Goal: Transaction & Acquisition: Purchase product/service

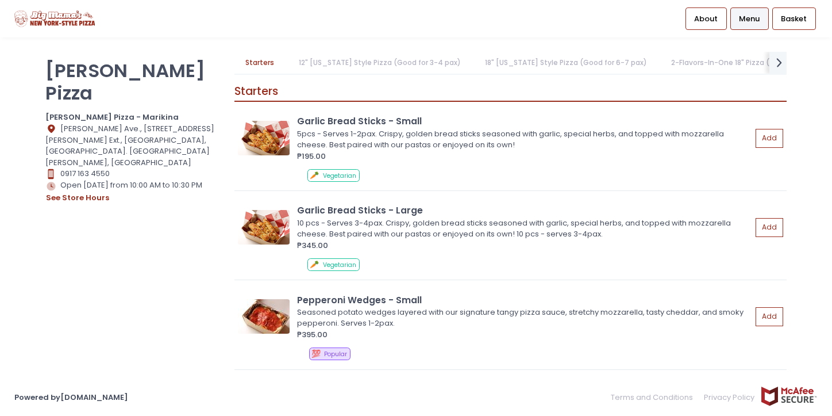
click at [505, 65] on link "18" [US_STATE] Style Pizza (Good for 6-7 pax)" at bounding box center [566, 63] width 185 height 22
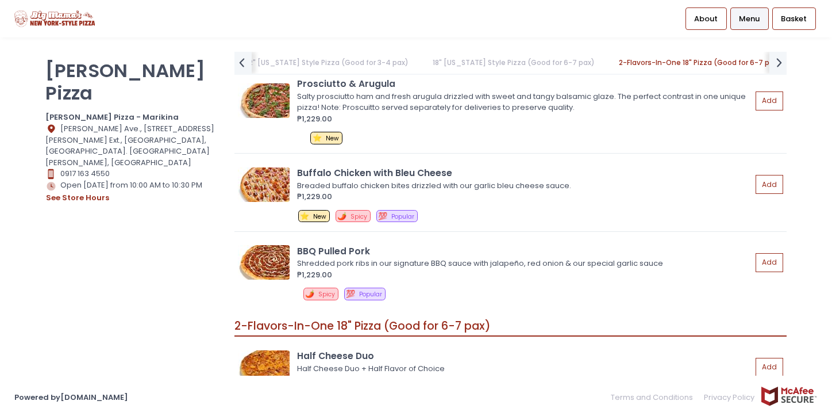
scroll to position [0, 79]
click at [608, 64] on link "2-Flavors-In-One 18" Pizza (Good for 6-7 pax)" at bounding box center [689, 63] width 185 height 22
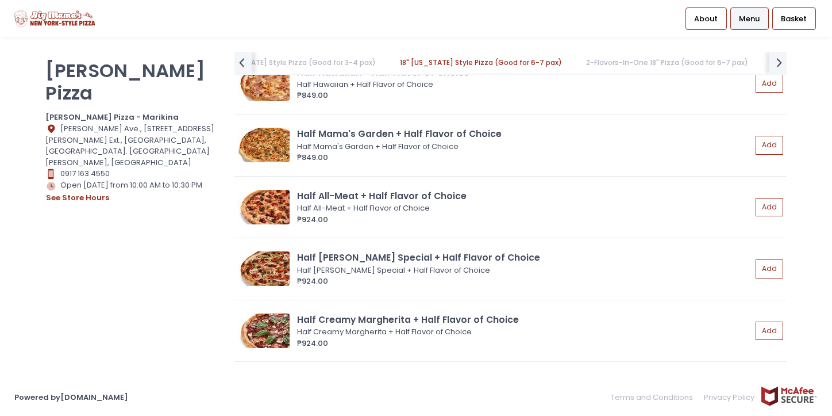
scroll to position [0, 102]
click at [631, 64] on link "2-Flavors-In-One 18" Pizza (Good for 6-7 pax)" at bounding box center [666, 63] width 185 height 22
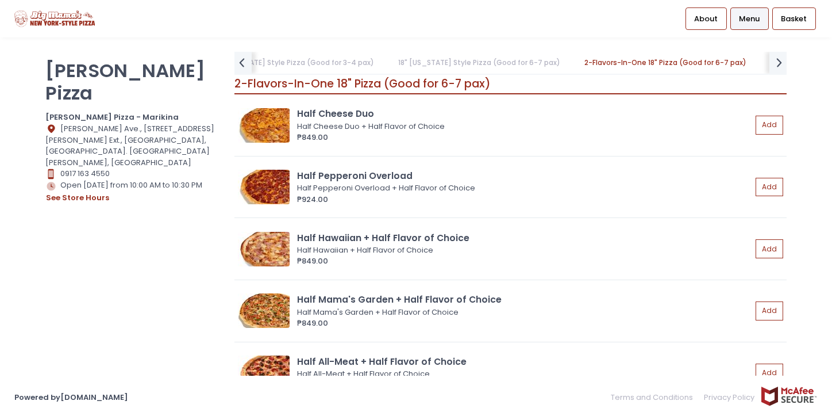
scroll to position [3182, 0]
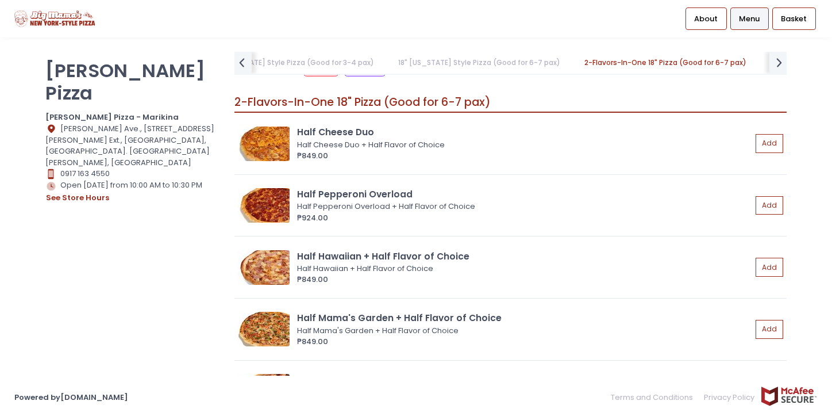
click at [631, 64] on link "2-Flavors-In-One 18" Pizza (Good for 6-7 pax)" at bounding box center [666, 63] width 185 height 22
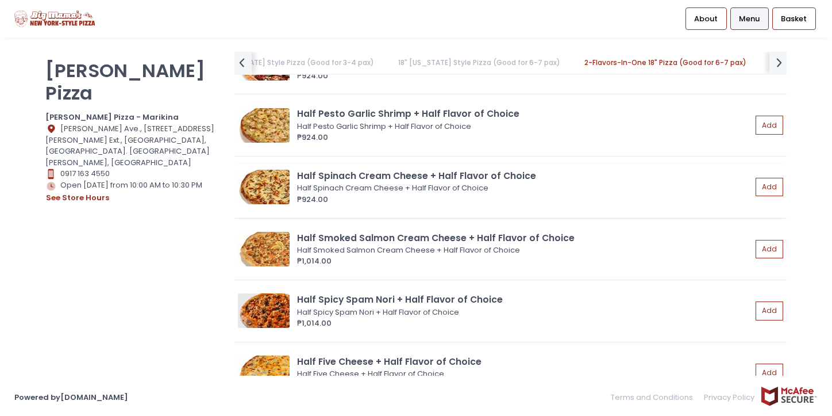
scroll to position [3633, 0]
click at [774, 240] on button "Add" at bounding box center [770, 248] width 26 height 19
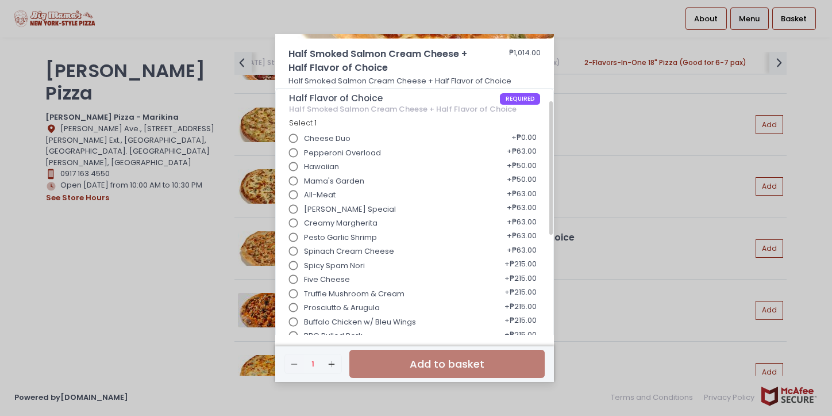
scroll to position [161, 0]
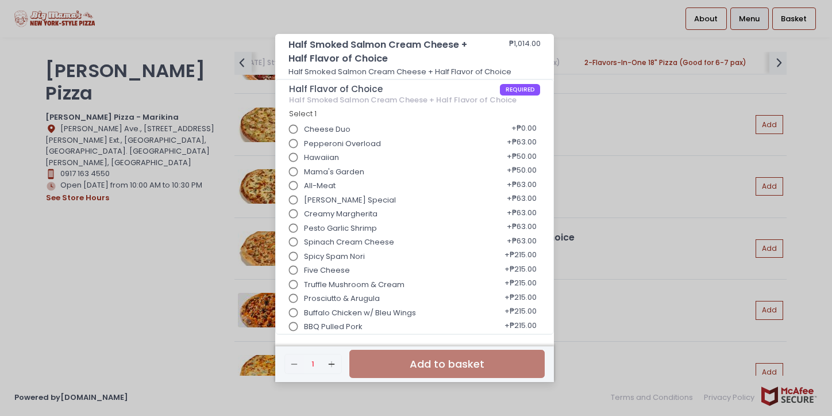
click at [649, 236] on div "Half Smoked Salmon Cream Cheese + Half Flavor of Choice ₱1,014.00 Half Smoked S…" at bounding box center [416, 208] width 832 height 416
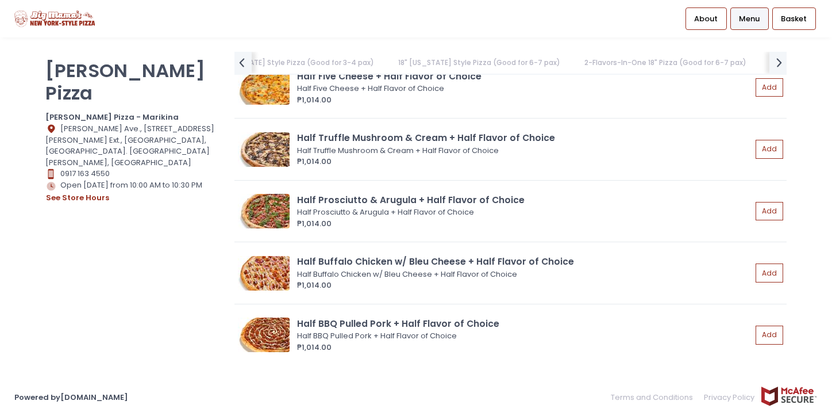
scroll to position [3907, 0]
click at [766, 212] on button "Add" at bounding box center [770, 211] width 26 height 19
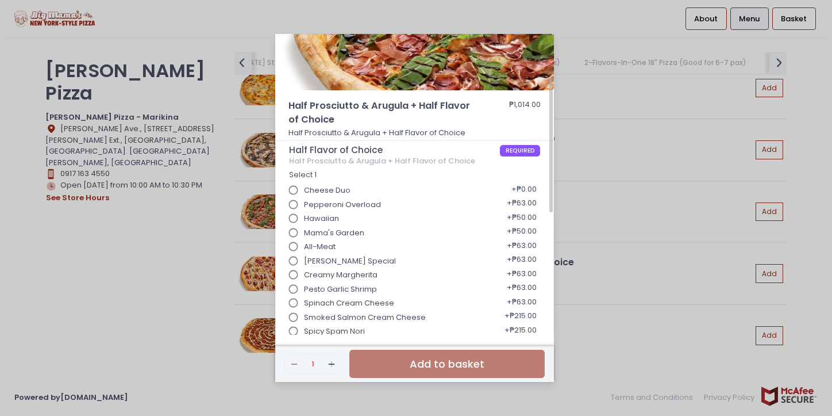
scroll to position [102, 0]
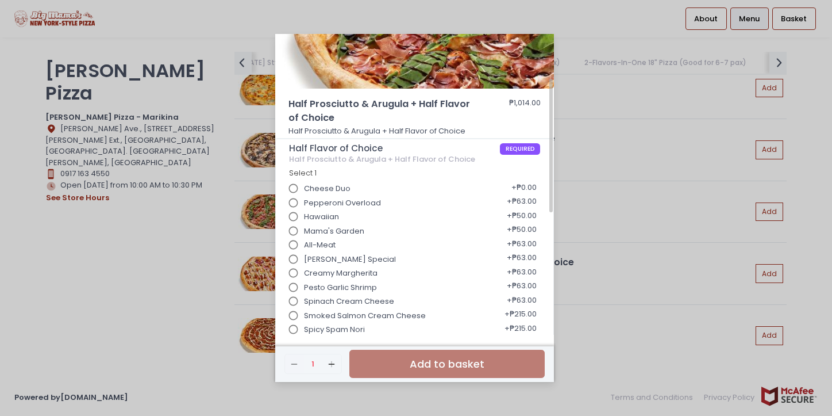
click at [296, 313] on input "Smoked Salmon Cream Cheese" at bounding box center [294, 316] width 22 height 22
radio input "true"
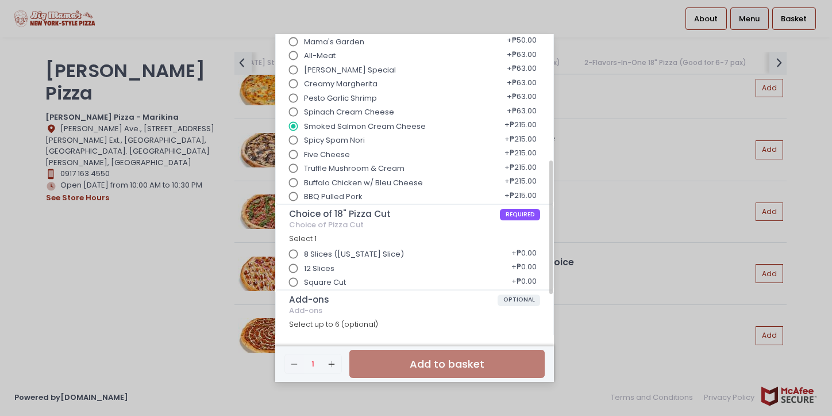
scroll to position [294, 0]
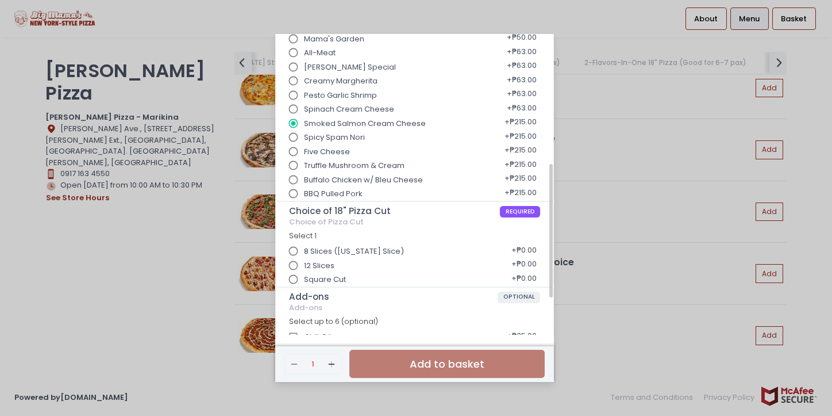
click at [296, 265] on input "12 Slices" at bounding box center [294, 266] width 22 height 22
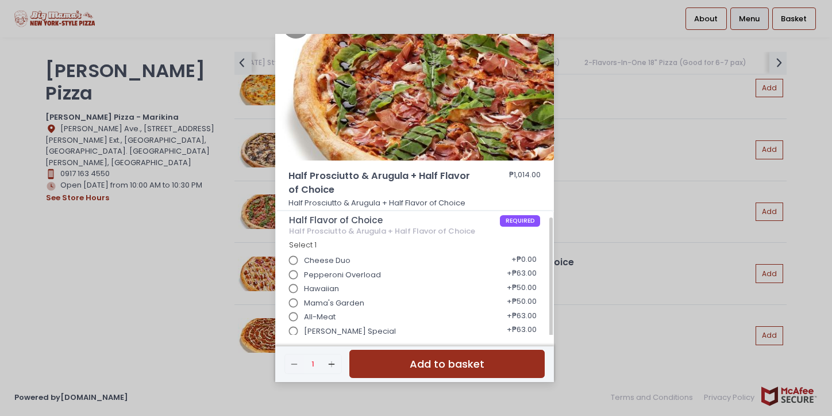
scroll to position [0, 0]
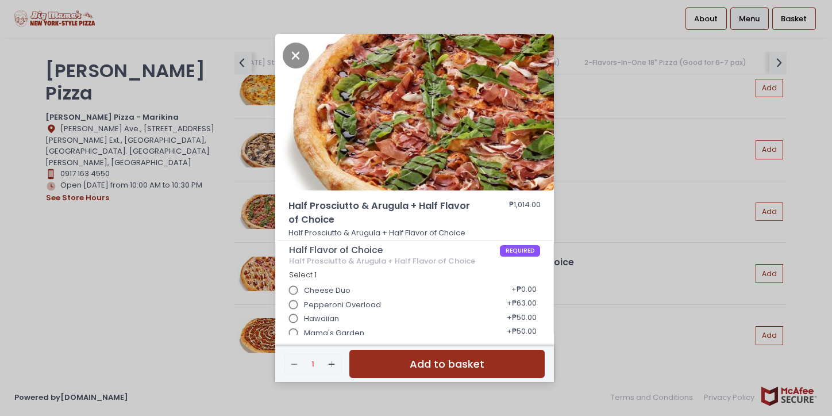
click at [624, 255] on div "Half Prosciutto & Arugula + Half Flavor of Choice ₱1,014.00 Half Prosciutto & A…" at bounding box center [416, 208] width 832 height 416
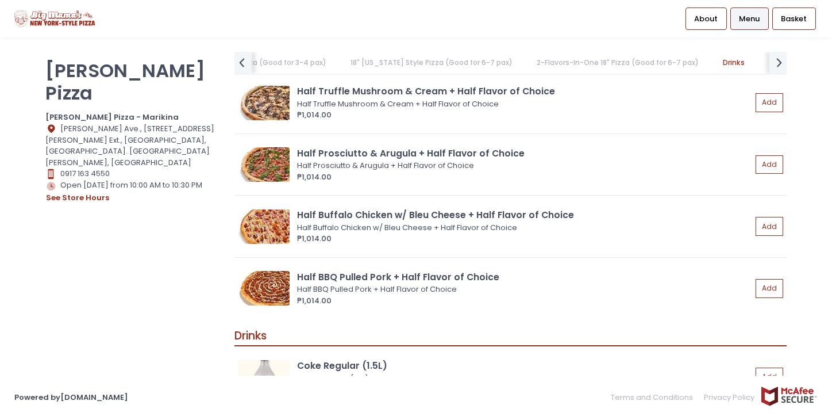
scroll to position [0, 151]
click at [402, 71] on link "18" [US_STATE] Style Pizza (Good for 6-7 pax)" at bounding box center [429, 63] width 185 height 22
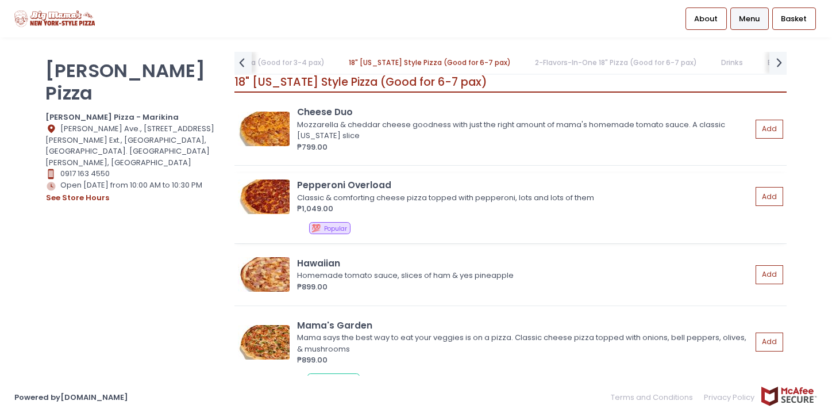
scroll to position [1900, 0]
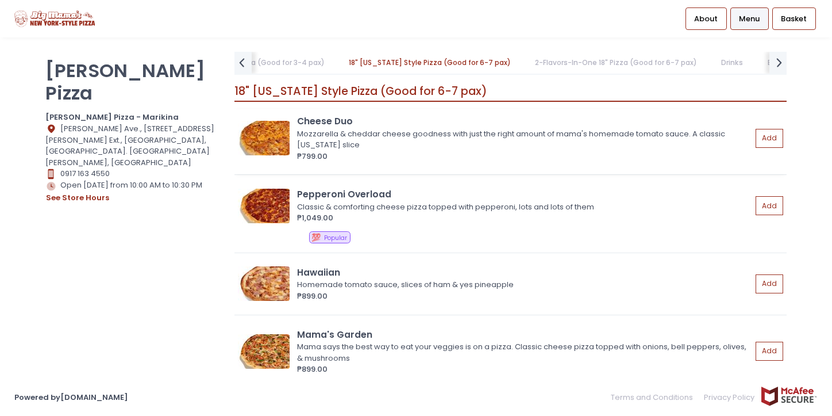
click at [266, 147] on img at bounding box center [264, 138] width 52 height 34
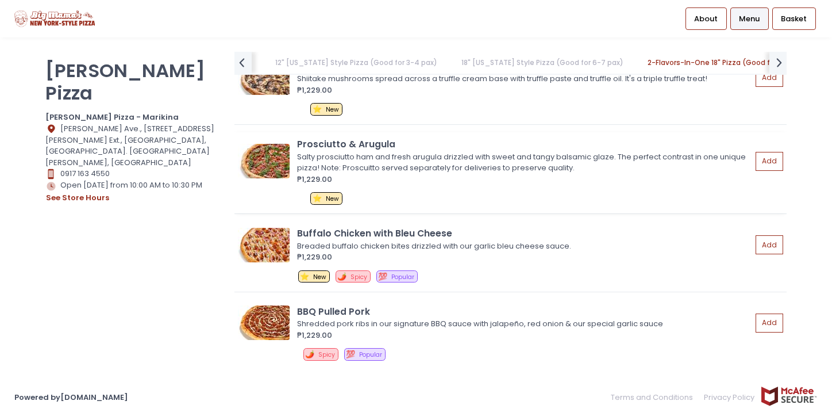
scroll to position [2896, 0]
click at [268, 145] on img at bounding box center [264, 162] width 52 height 34
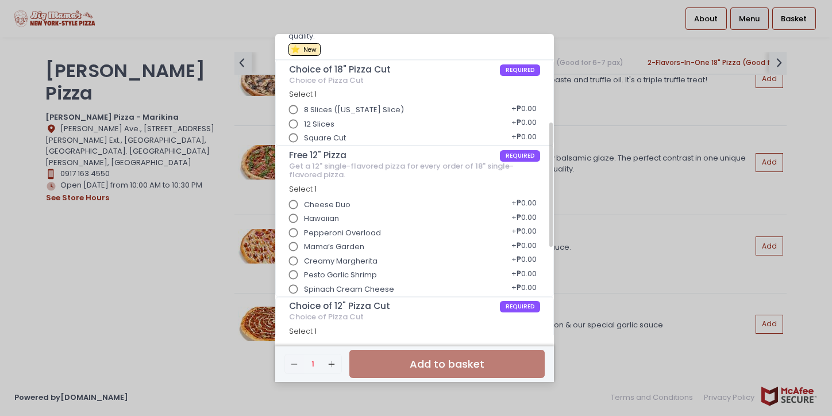
scroll to position [220, 0]
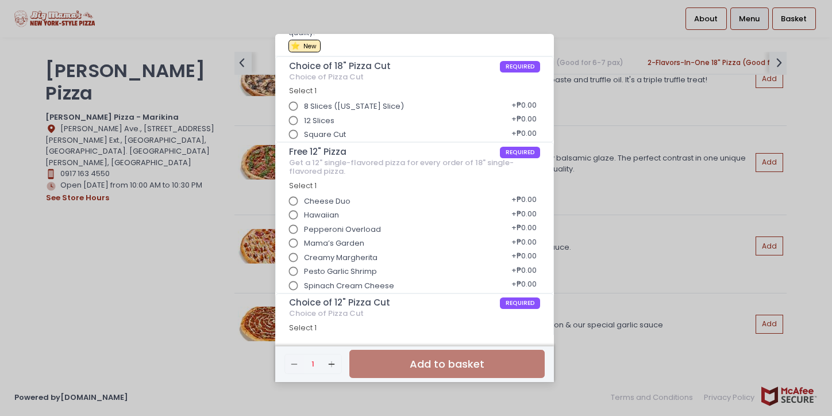
click at [186, 291] on div "Prosciutto & Arugula ₱1,229.00 Salty prosciutto ham and fresh arugula drizzled …" at bounding box center [416, 208] width 832 height 416
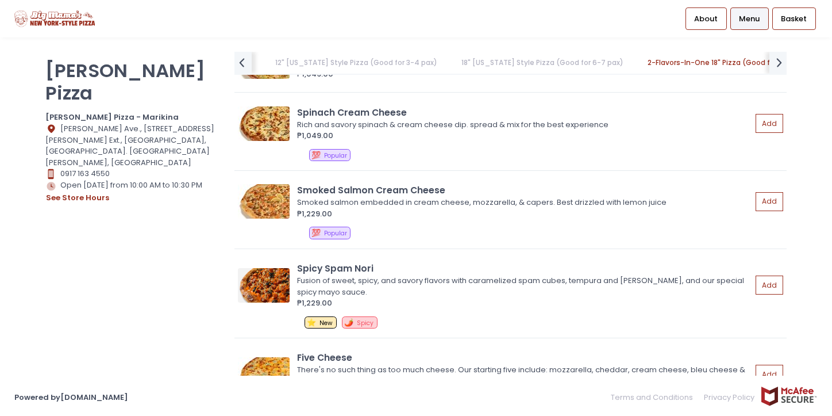
scroll to position [2514, 0]
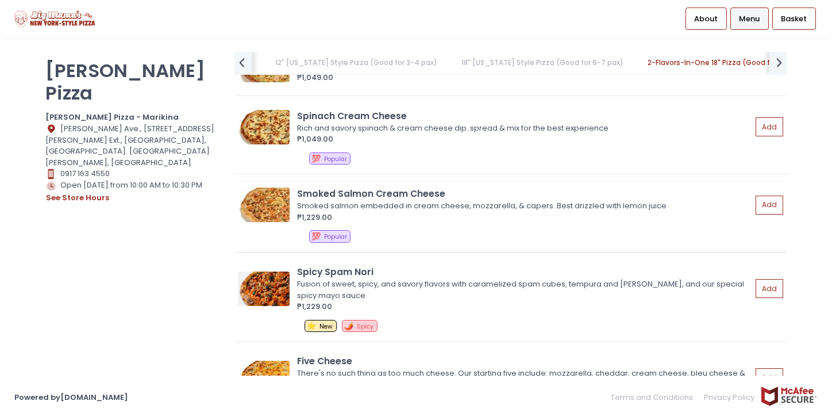
click at [260, 193] on img at bounding box center [264, 204] width 52 height 34
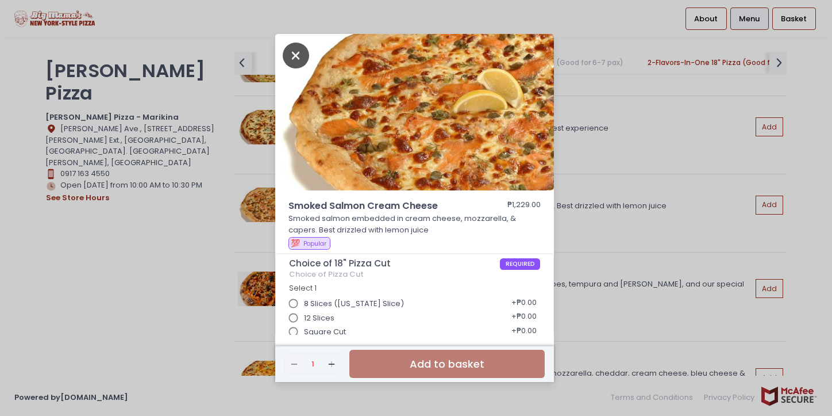
click at [298, 60] on icon "Close" at bounding box center [296, 56] width 26 height 26
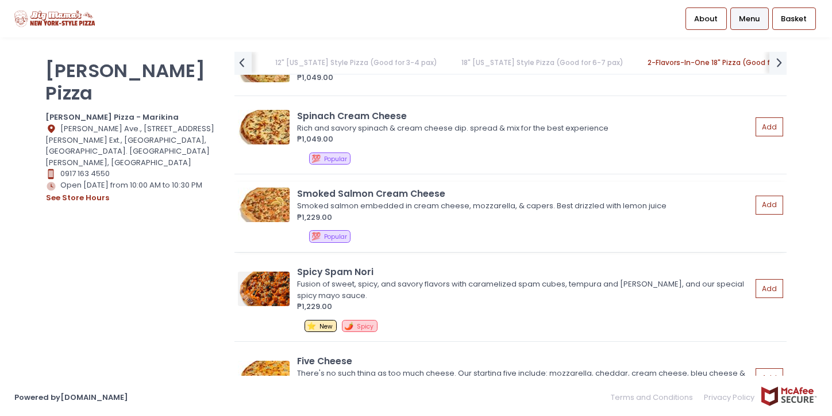
click at [290, 206] on div "Smoked Salmon Cream Cheese Smoked salmon embedded in cream cheese, mozzarella, …" at bounding box center [510, 205] width 545 height 36
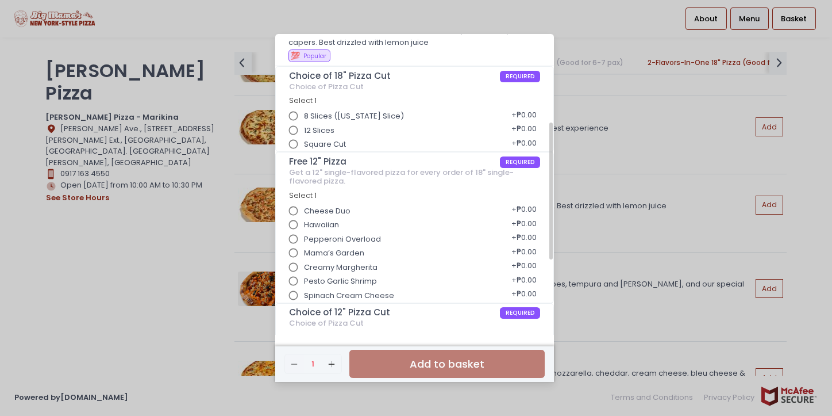
scroll to position [190, 0]
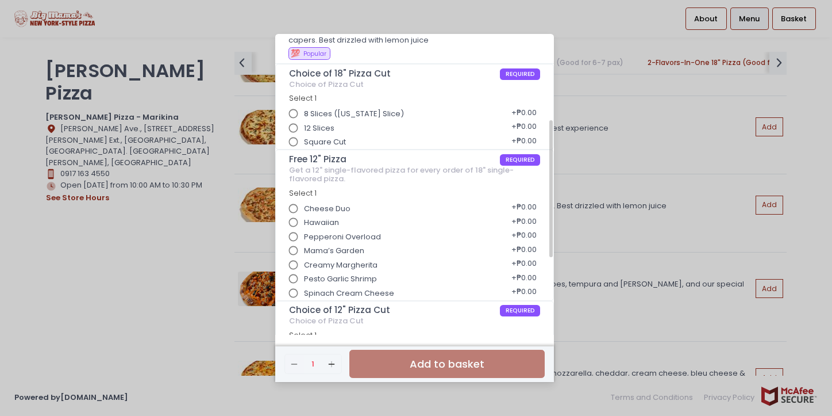
click at [293, 237] on input "Pepperoni Overload" at bounding box center [294, 237] width 22 height 22
radio input "true"
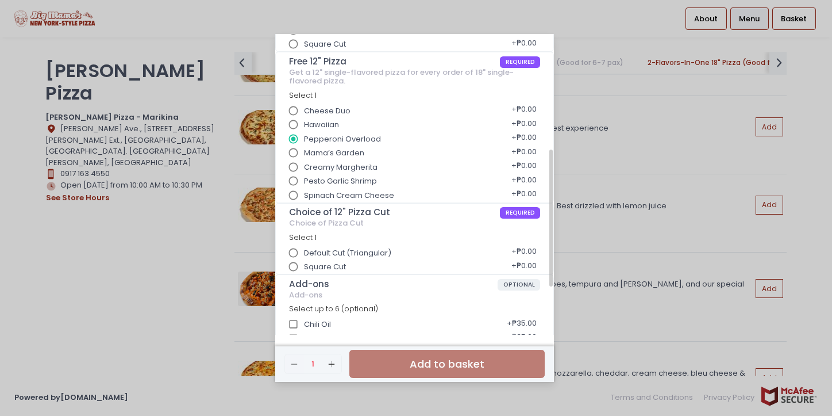
scroll to position [288, 0]
click at [294, 267] on input "Square Cut" at bounding box center [294, 266] width 22 height 22
radio input "true"
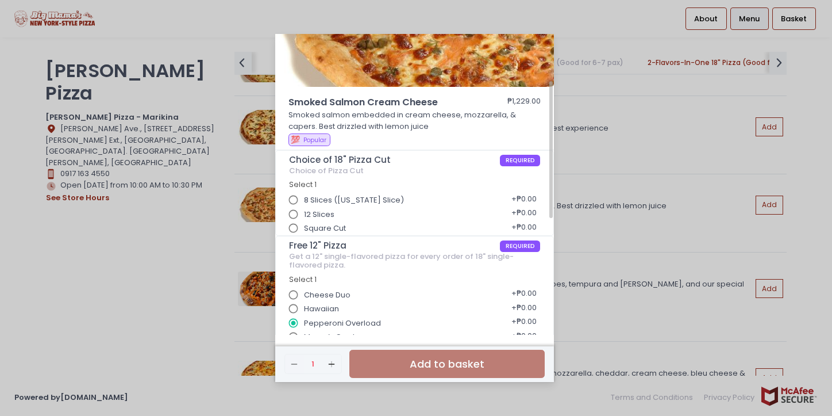
scroll to position [97, 0]
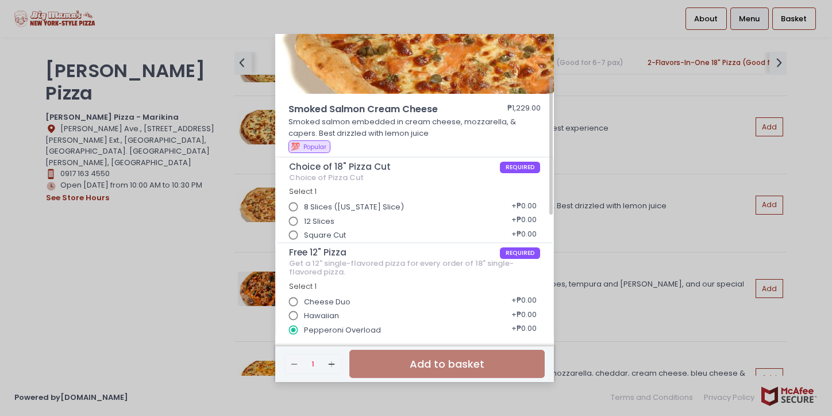
click at [296, 237] on input "Square Cut" at bounding box center [294, 235] width 22 height 22
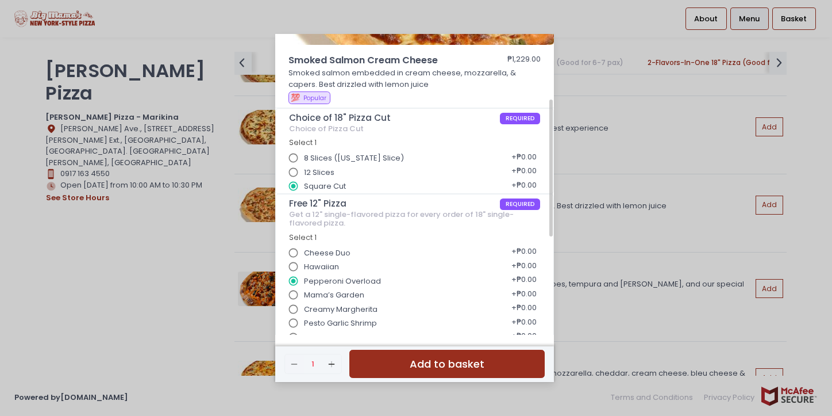
scroll to position [147, 0]
click at [402, 363] on button "Add to basket" at bounding box center [447, 364] width 195 height 28
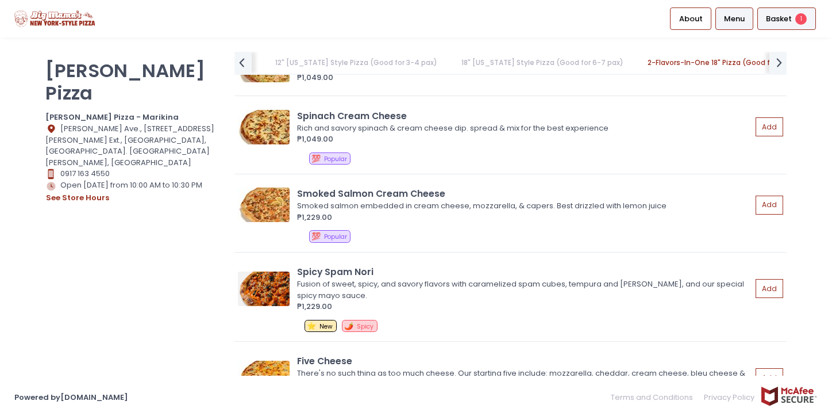
click at [779, 17] on span "Basket" at bounding box center [779, 18] width 26 height 11
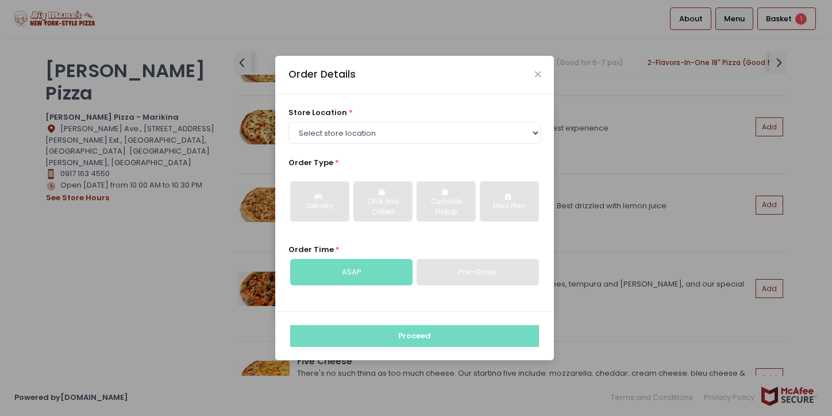
click at [438, 144] on div "store location * Select store location Big Mama's Pizza - Marikina Big Mama's P…" at bounding box center [414, 202] width 279 height 217
click at [438, 135] on select "Select store location Big Mama's Pizza - Marikina Big Mama's Pizza - Katipunan …" at bounding box center [415, 133] width 253 height 22
select select "63e1f627b793cf7724274621"
click at [289, 122] on select "Select store location Big Mama's Pizza - Marikina Big Mama's Pizza - Katipunan …" at bounding box center [415, 133] width 253 height 22
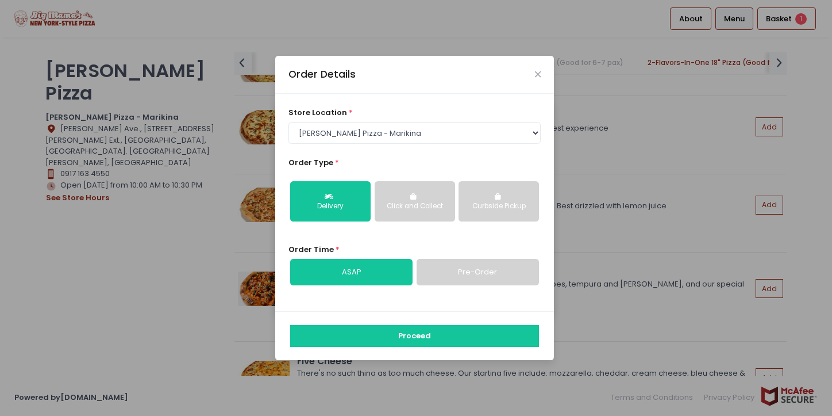
click at [455, 270] on link "Pre-Order" at bounding box center [478, 272] width 122 height 26
select select "2025-09-07"
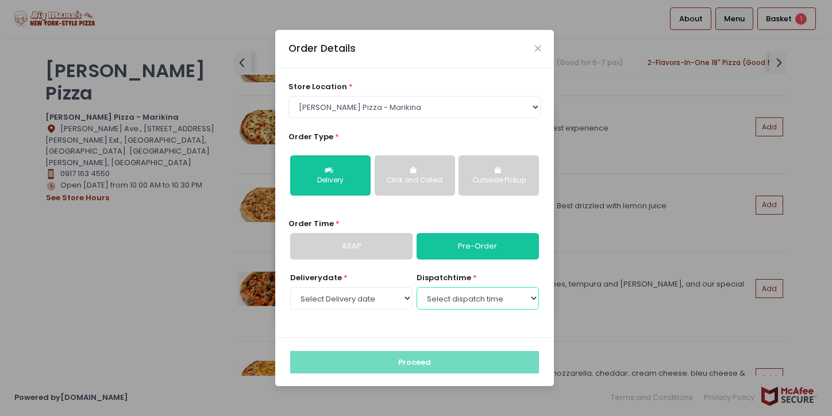
click at [461, 295] on select "Select dispatch time 05:30 PM - 06:00 PM 06:00 PM - 06:30 PM 06:30 PM - 07:00 P…" at bounding box center [478, 298] width 122 height 22
select select "18:30"
click at [417, 287] on select "Select dispatch time 05:30 PM - 06:00 PM 06:00 PM - 06:30 PM 06:30 PM - 07:00 P…" at bounding box center [478, 298] width 122 height 22
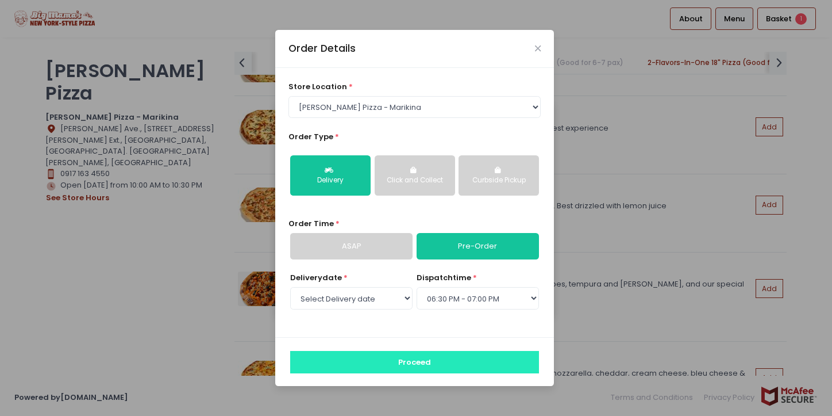
click at [444, 364] on button "Proceed" at bounding box center [414, 362] width 249 height 22
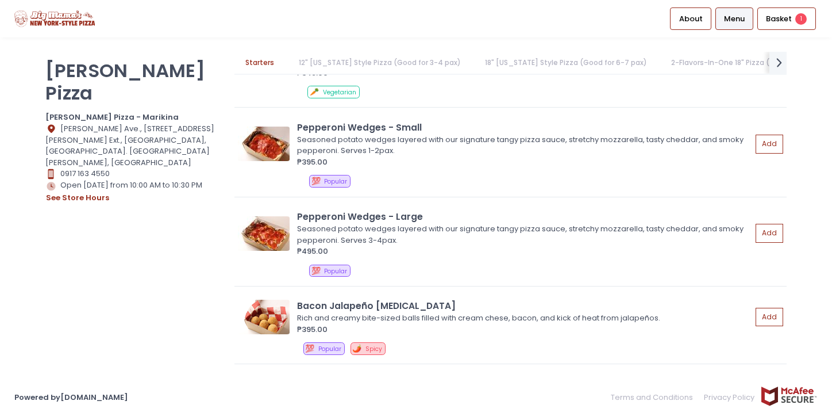
scroll to position [183, 0]
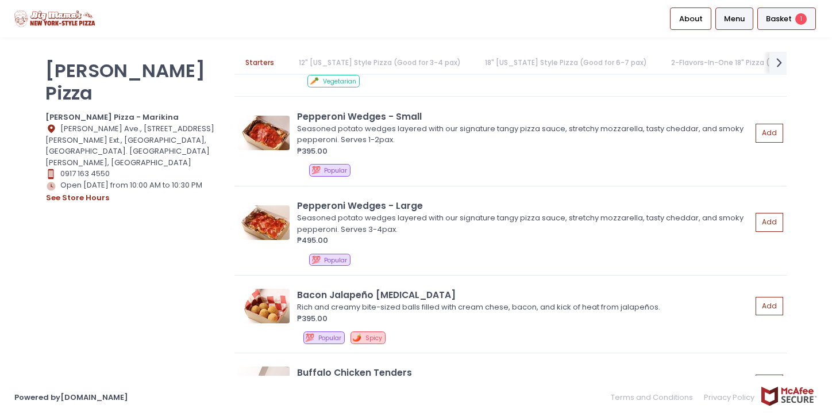
click at [774, 18] on span "Basket" at bounding box center [779, 18] width 26 height 11
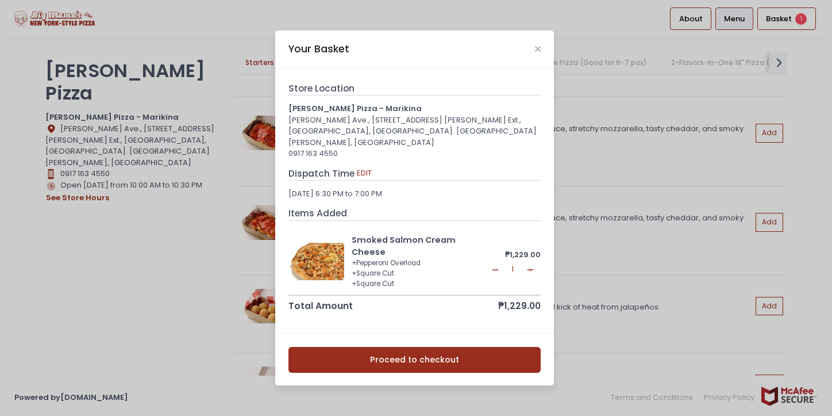
click at [417, 348] on button "Proceed to checkout" at bounding box center [415, 360] width 253 height 26
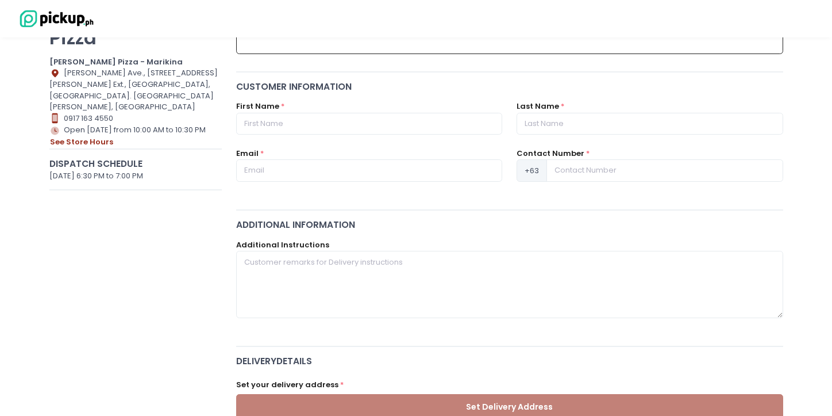
scroll to position [124, 0]
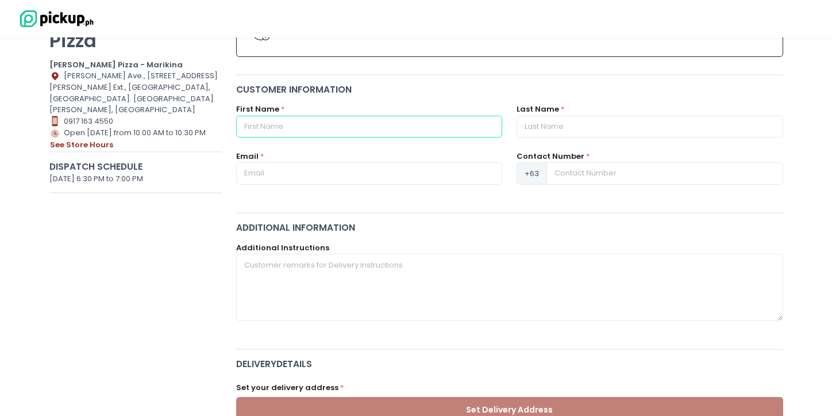
click at [380, 120] on input "text" at bounding box center [369, 127] width 266 height 22
type input "[PERSON_NAME]"
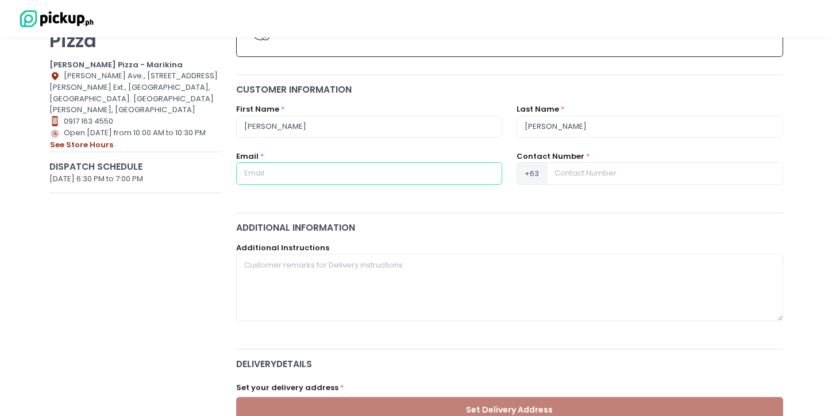
type input "[EMAIL_ADDRESS][DOMAIN_NAME]"
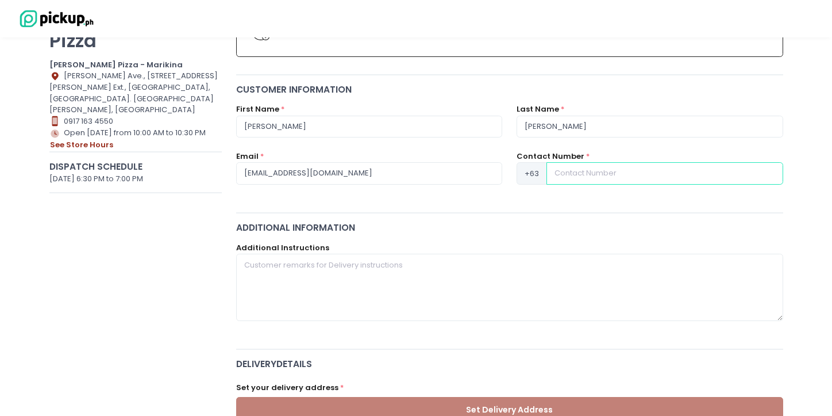
type input "09178032262"
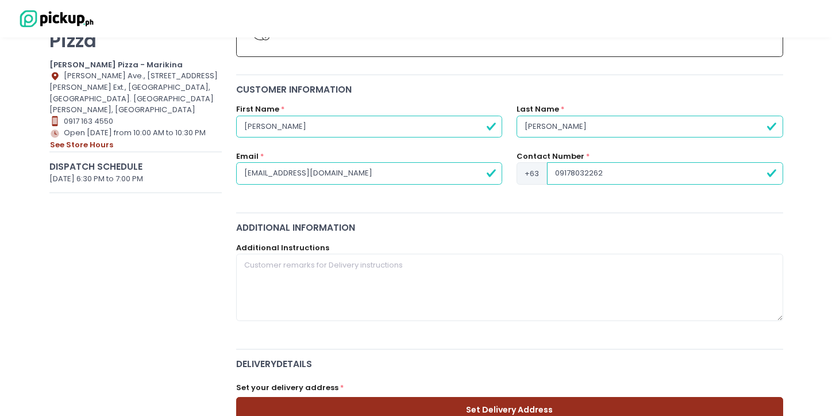
drag, startPoint x: 312, startPoint y: 128, endPoint x: 200, endPoint y: 116, distance: 112.7
click at [200, 116] on div "Big Mama's Pizza Big Mama's Pizza - Marikina Location Created with Sketch. Gil …" at bounding box center [416, 419] width 749 height 841
type input "[PERSON_NAME]"
click at [293, 224] on div "Additional Information" at bounding box center [509, 227] width 547 height 13
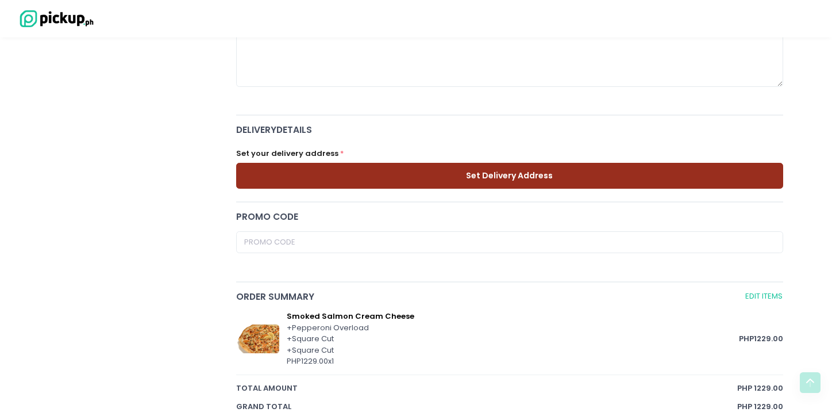
scroll to position [346, 0]
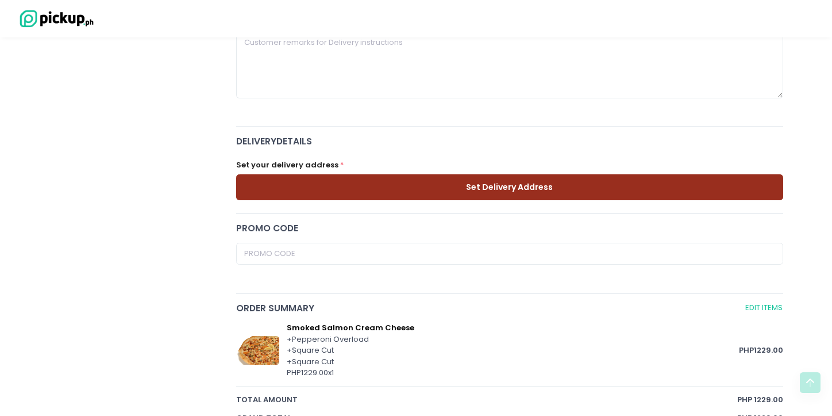
click at [414, 193] on button "Set Delivery Address" at bounding box center [509, 187] width 547 height 26
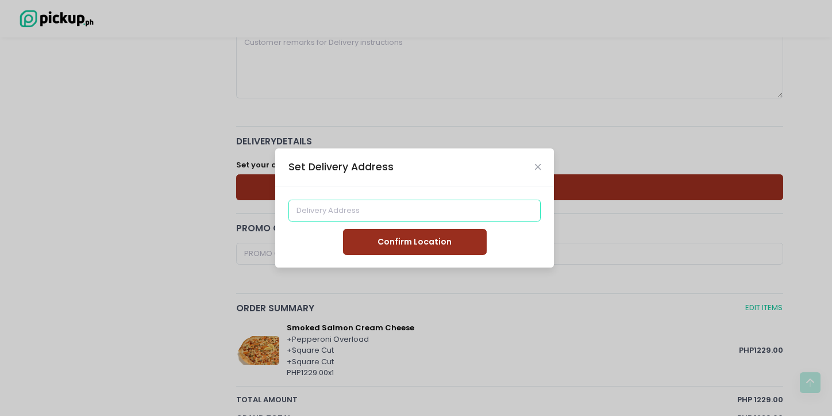
click at [405, 209] on input at bounding box center [415, 210] width 253 height 22
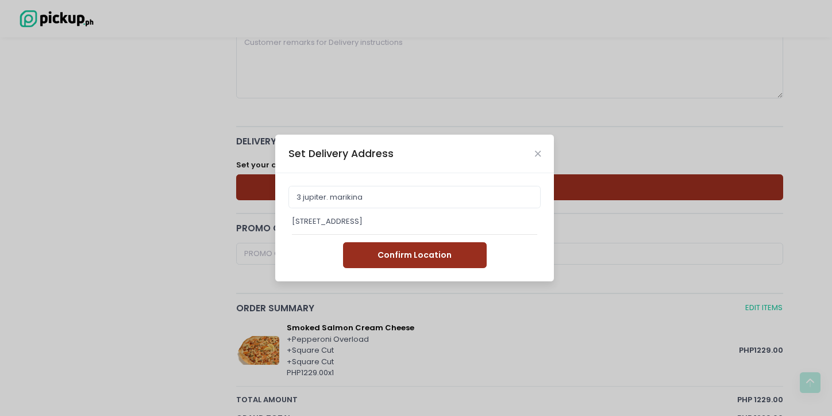
click at [405, 222] on div "[STREET_ADDRESS]" at bounding box center [414, 221] width 245 height 11
type input "[STREET_ADDRESS]"
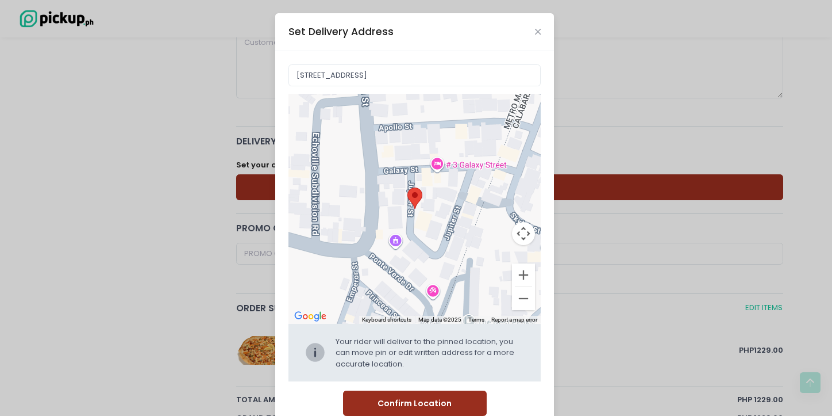
click at [390, 396] on button "Confirm Location" at bounding box center [415, 403] width 144 height 26
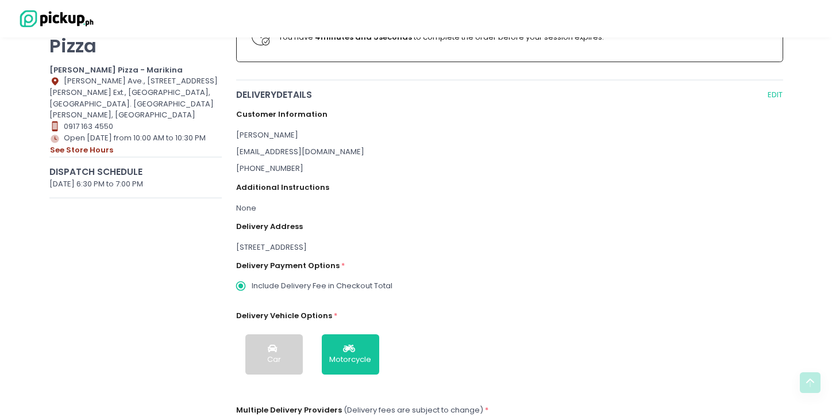
scroll to position [0, 0]
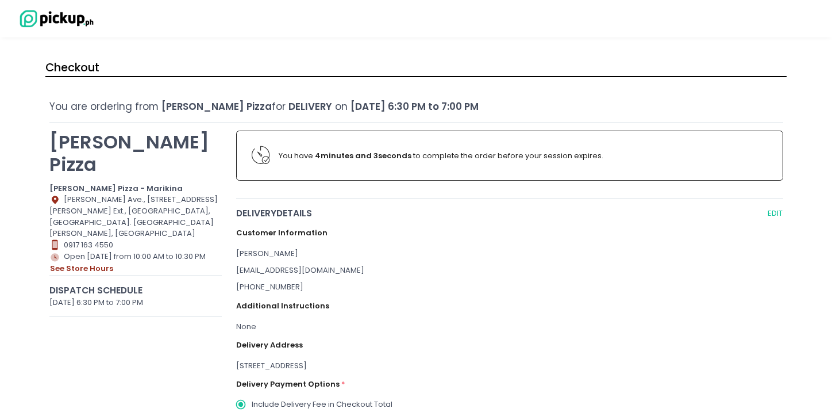
click at [44, 26] on img at bounding box center [54, 19] width 80 height 20
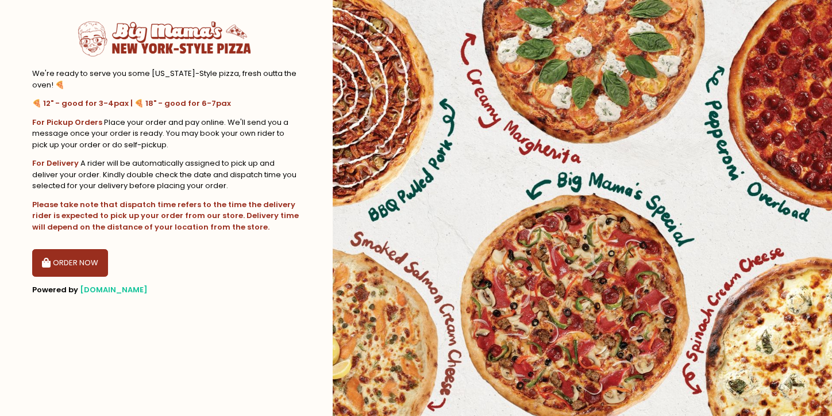
click at [66, 259] on button "ORDER NOW" at bounding box center [70, 263] width 76 height 28
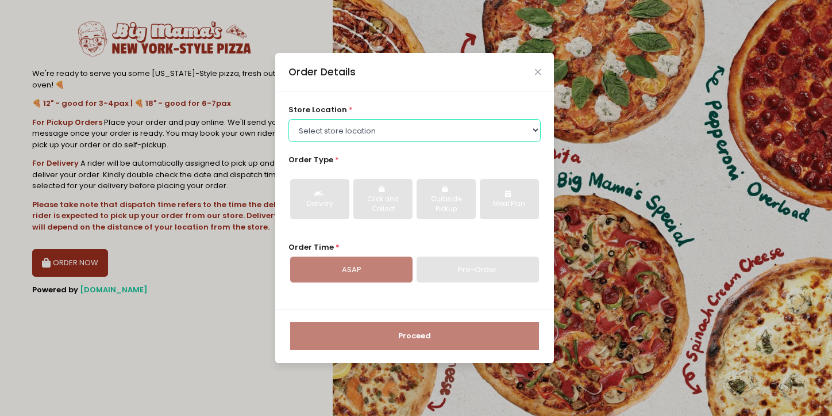
click at [405, 131] on select "Select store location Big Mama's Pizza - Marikina Big Mama's Pizza - Katipunan …" at bounding box center [415, 130] width 253 height 22
select select "63e1f627b793cf7724274621"
click at [289, 119] on select "Select store location Big Mama's Pizza - Marikina Big Mama's Pizza - Katipunan …" at bounding box center [415, 130] width 253 height 22
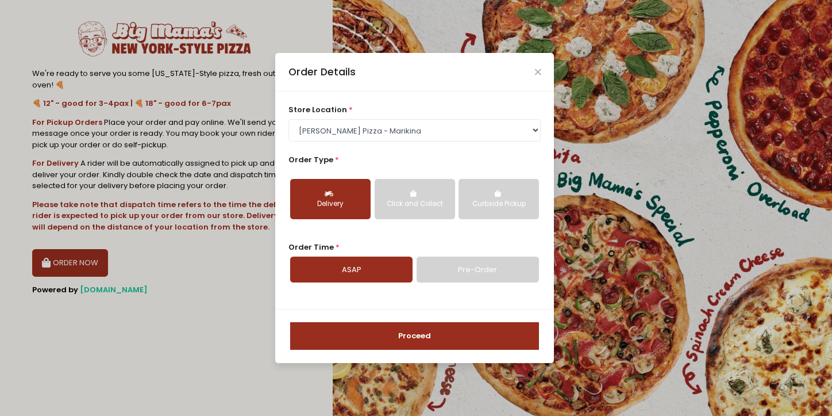
click at [430, 210] on button "Click and Collect" at bounding box center [415, 199] width 80 height 40
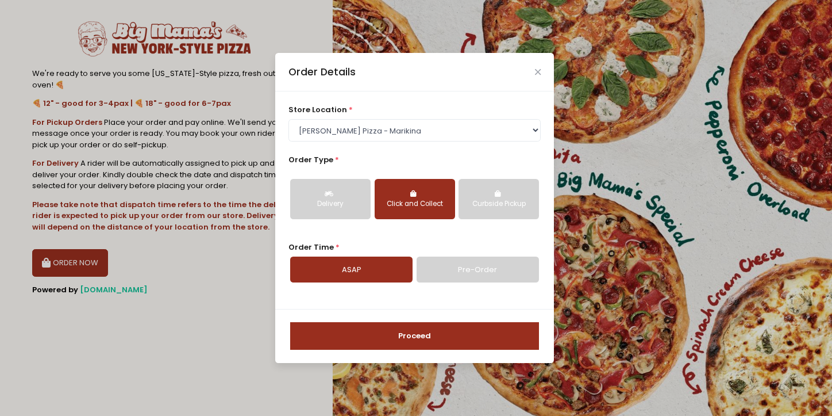
click at [483, 204] on div "Curbside Pickup" at bounding box center [499, 204] width 64 height 10
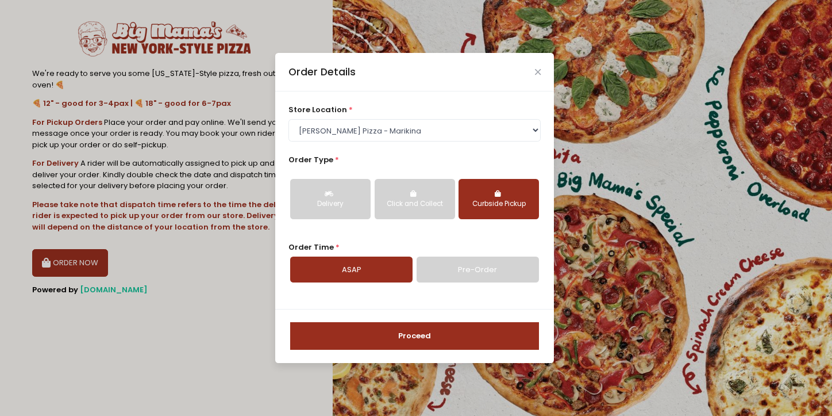
click at [434, 343] on button "Proceed" at bounding box center [414, 336] width 249 height 28
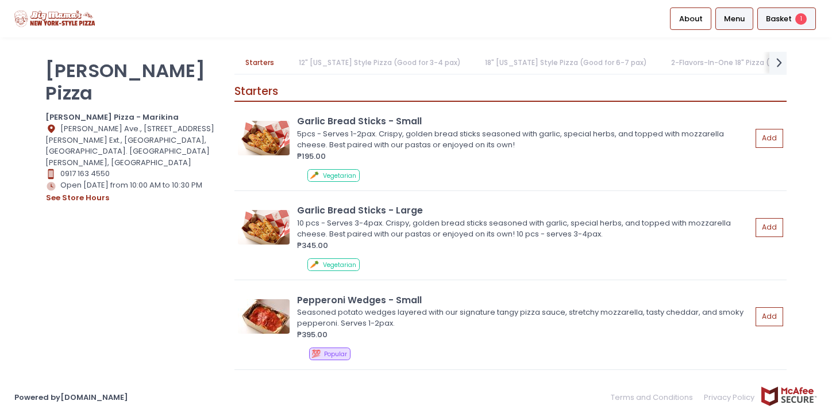
click at [771, 22] on span "Basket" at bounding box center [779, 18] width 26 height 11
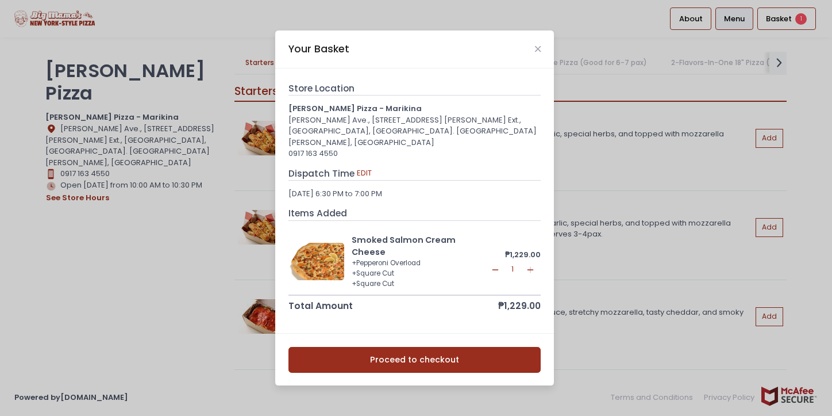
click at [423, 347] on button "Proceed to checkout" at bounding box center [415, 360] width 253 height 26
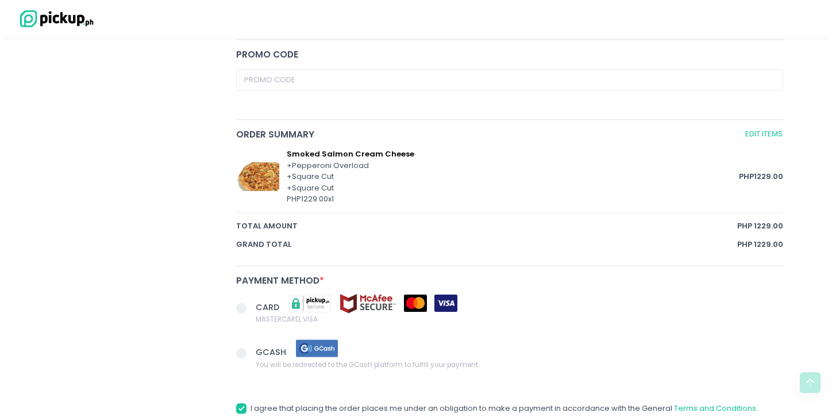
scroll to position [520, 0]
click at [242, 309] on span at bounding box center [241, 307] width 10 height 10
click at [251, 309] on input "CARD MASTERCARD, VISA" at bounding box center [254, 305] width 7 height 7
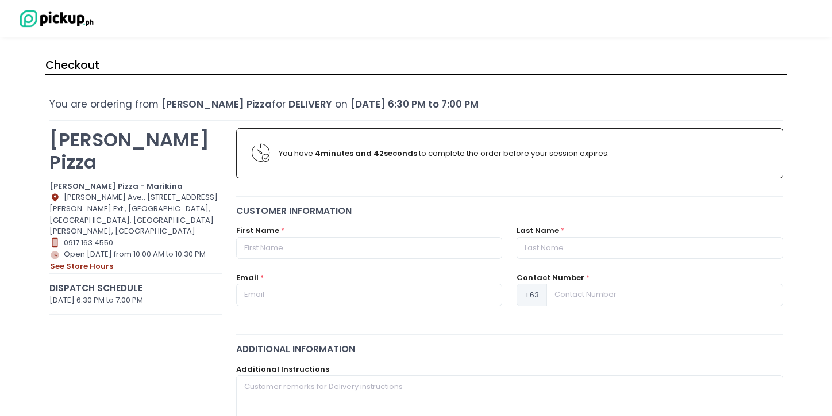
scroll to position [0, 0]
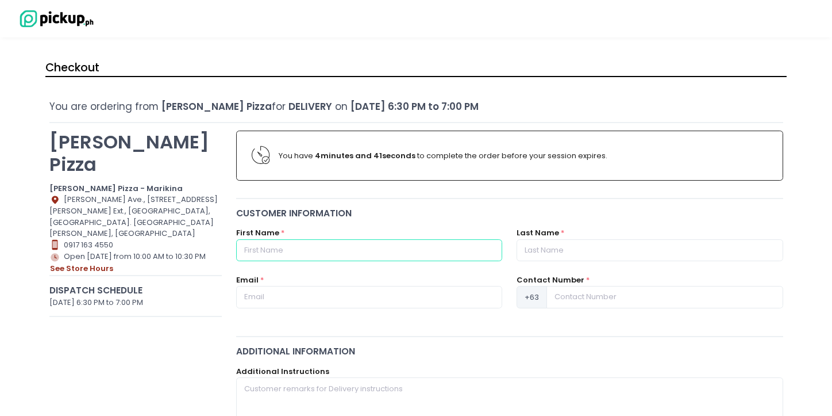
radio input "true"
click at [402, 252] on input "text" at bounding box center [369, 250] width 266 height 22
type input "[PERSON_NAME]"
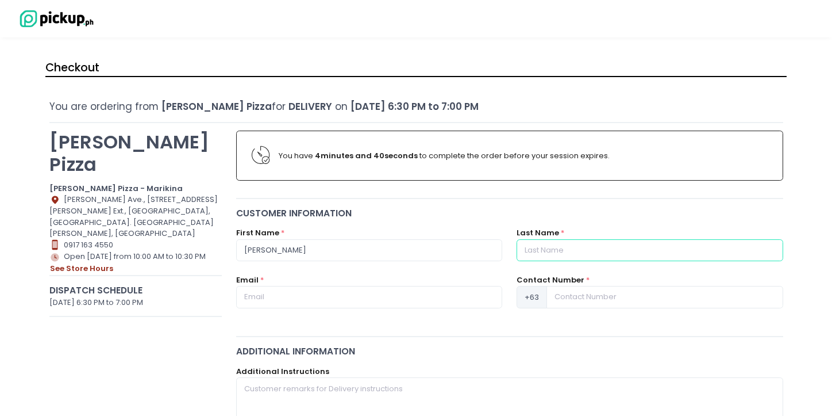
type input "[PERSON_NAME]"
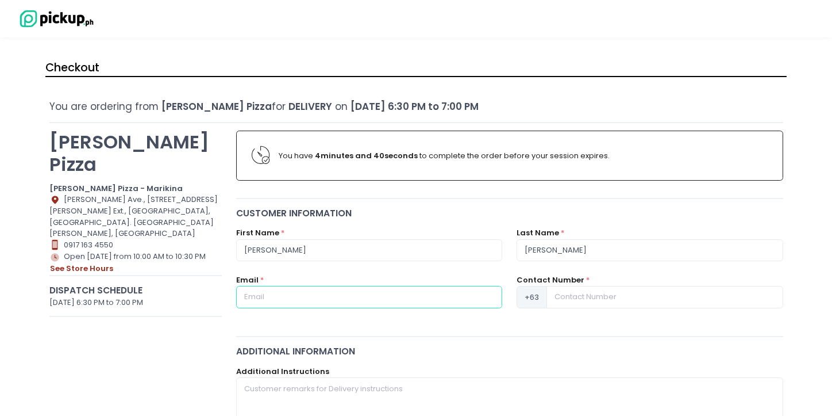
type input "[EMAIL_ADDRESS][DOMAIN_NAME]"
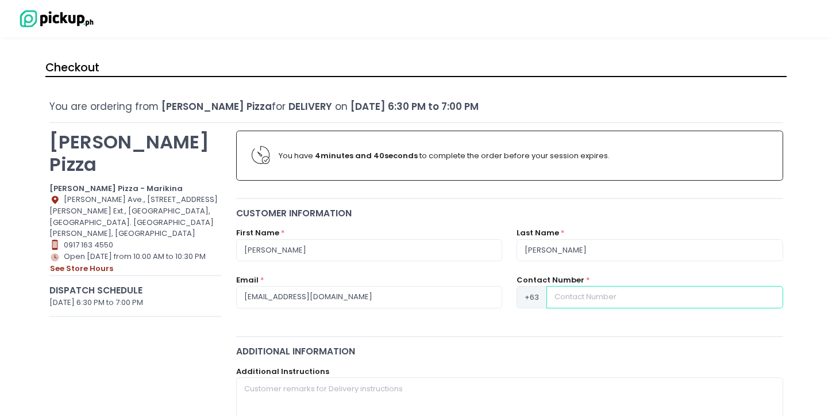
type input "09178032262"
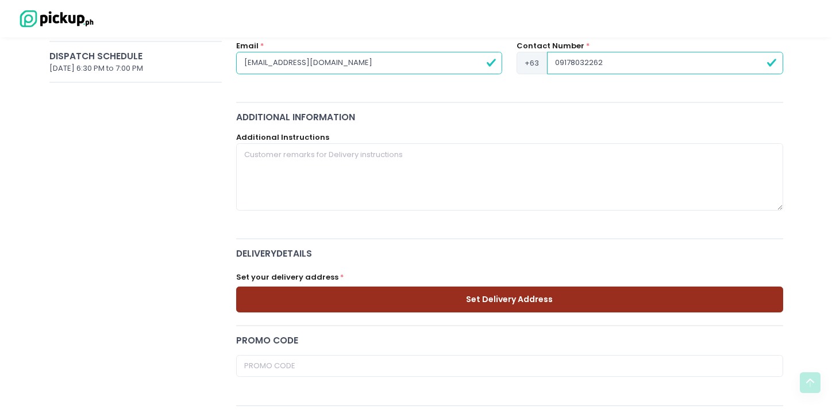
scroll to position [236, 0]
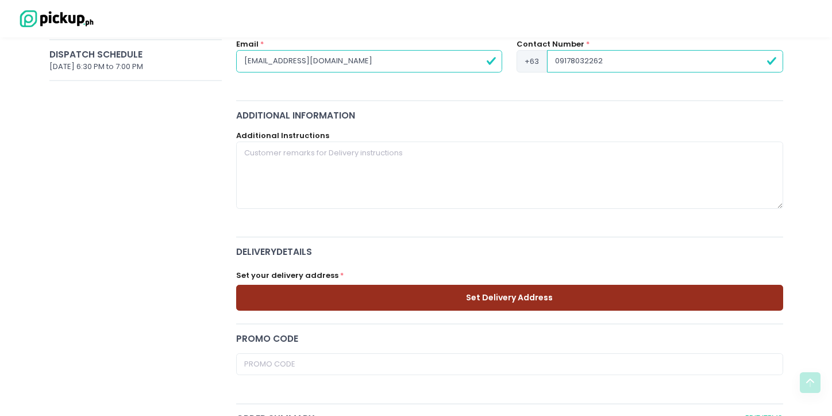
click at [482, 300] on button "Set Delivery Address" at bounding box center [509, 298] width 547 height 26
radio input "true"
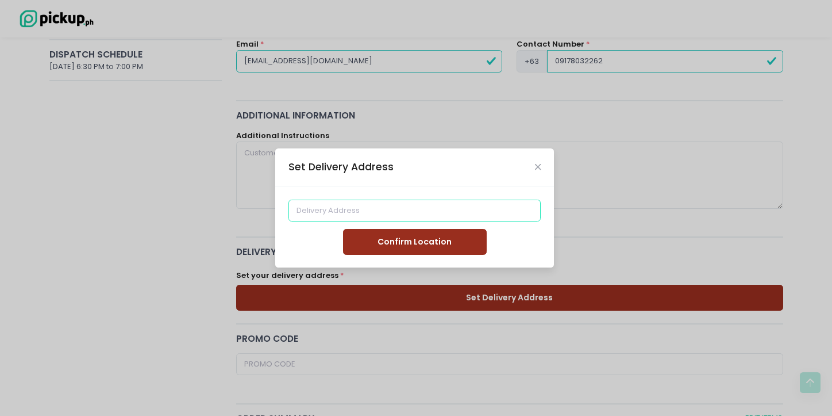
click at [418, 216] on input at bounding box center [415, 210] width 253 height 22
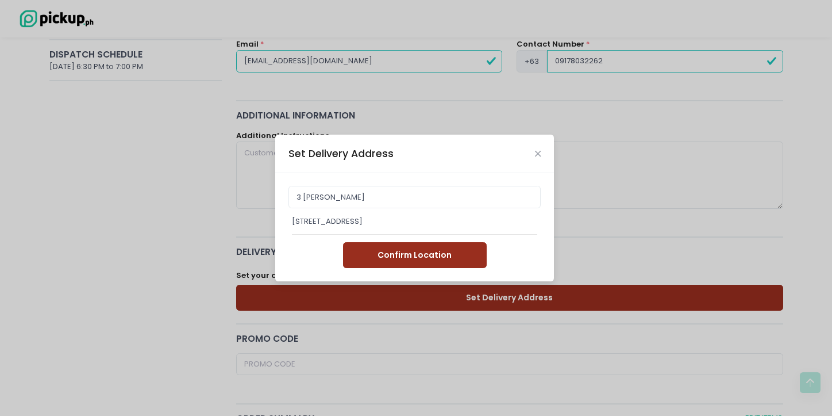
click at [381, 219] on div "[STREET_ADDRESS]" at bounding box center [414, 221] width 245 height 11
type input "[STREET_ADDRESS]"
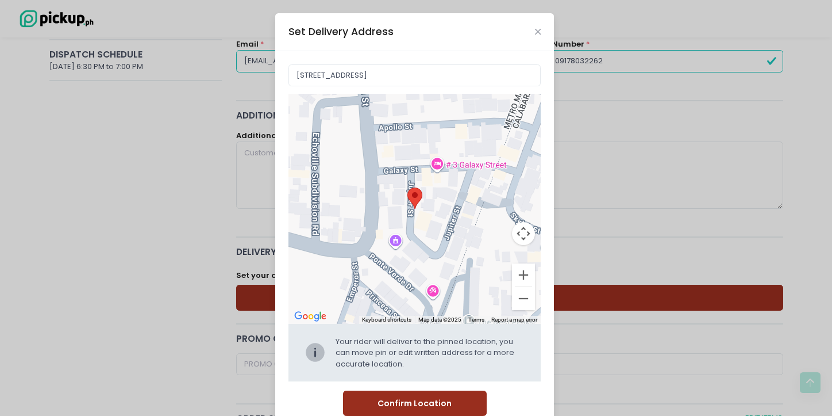
click at [402, 406] on button "Confirm Location" at bounding box center [415, 403] width 144 height 26
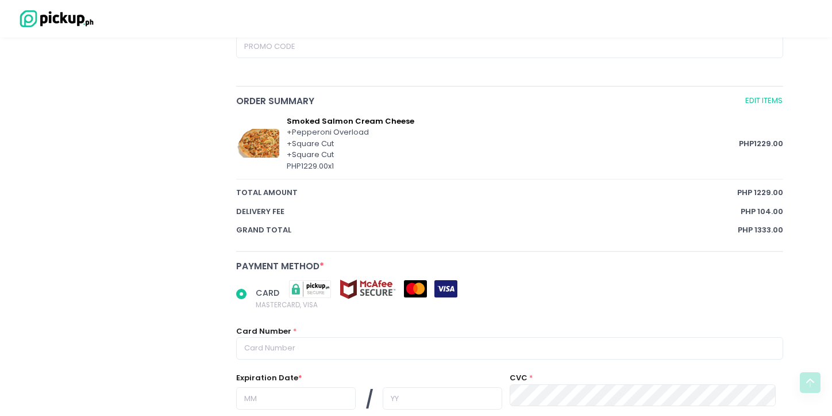
scroll to position [531, 0]
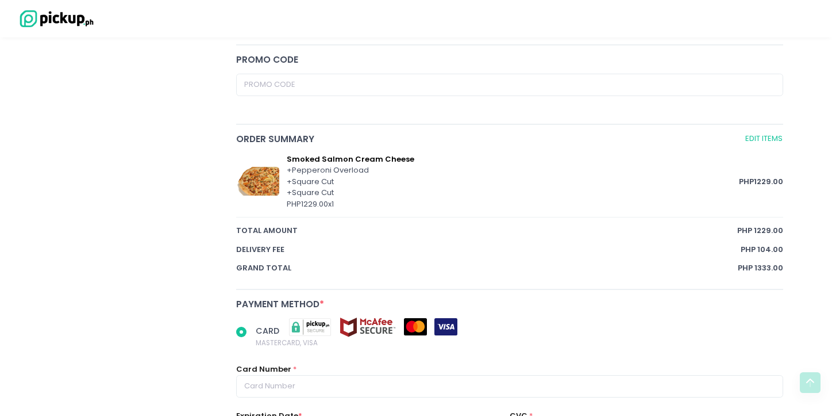
radio input "true"
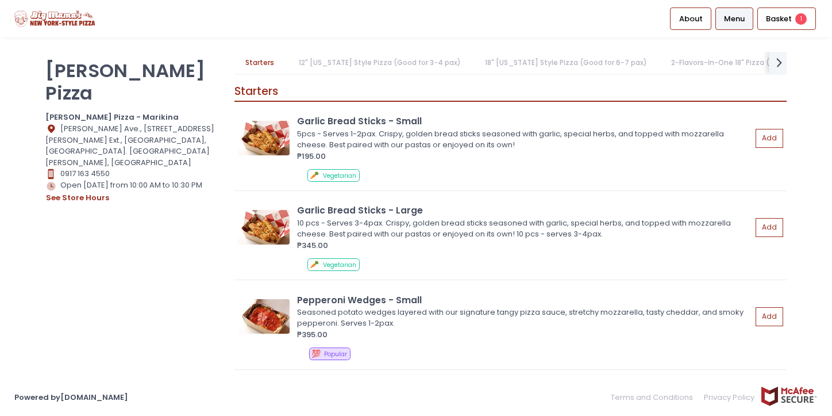
scroll to position [0, 26]
click at [536, 60] on link "18" [US_STATE] Style Pizza (Good for 6-7 pax)" at bounding box center [555, 63] width 185 height 22
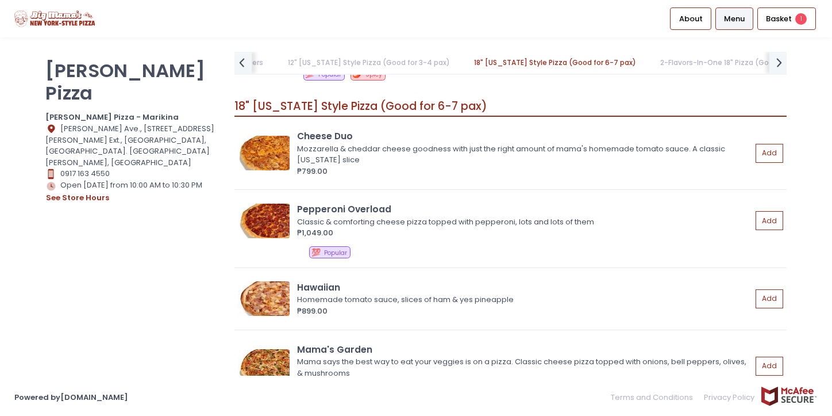
scroll to position [1900, 0]
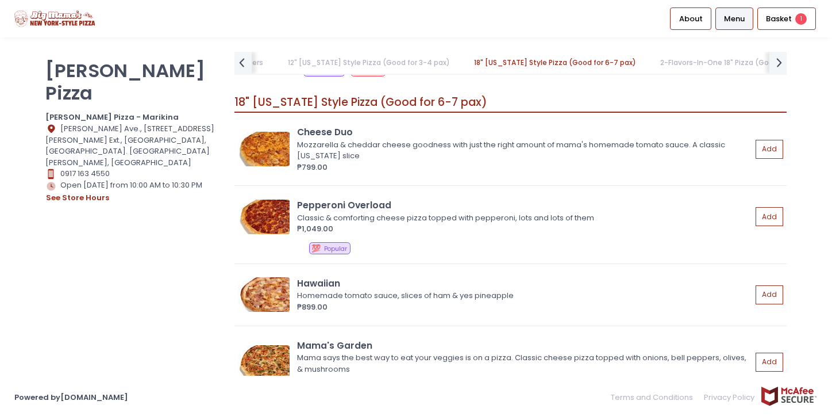
click at [650, 63] on link "2-Flavors-In-One 18" Pizza (Good for 6-7 pax)" at bounding box center [742, 63] width 185 height 22
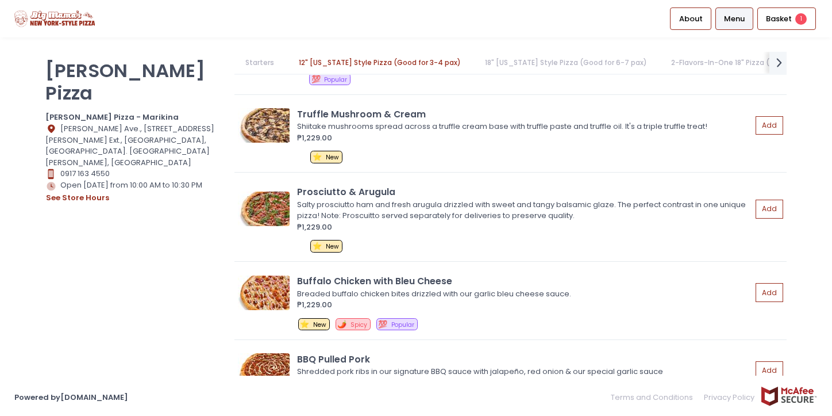
scroll to position [2876, 0]
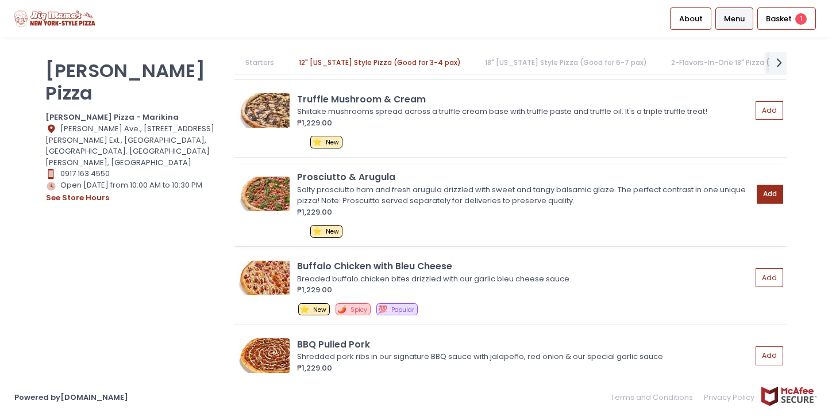
click at [761, 185] on button "Add" at bounding box center [770, 194] width 26 height 19
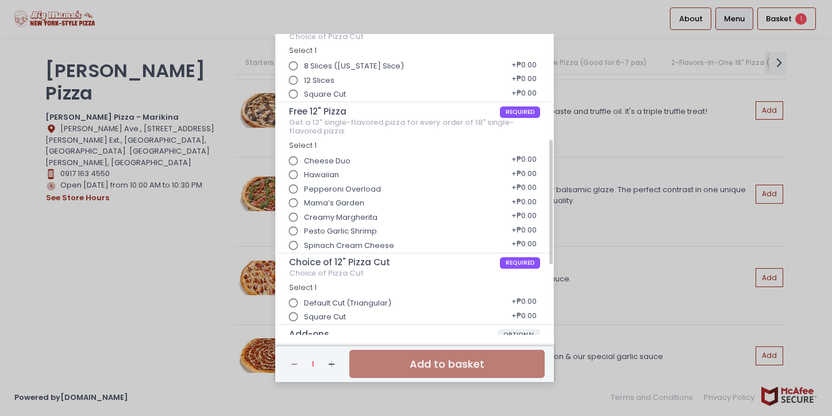
scroll to position [260, 0]
click at [293, 220] on input "Pesto Garlic Shrimp" at bounding box center [294, 231] width 22 height 22
radio input "true"
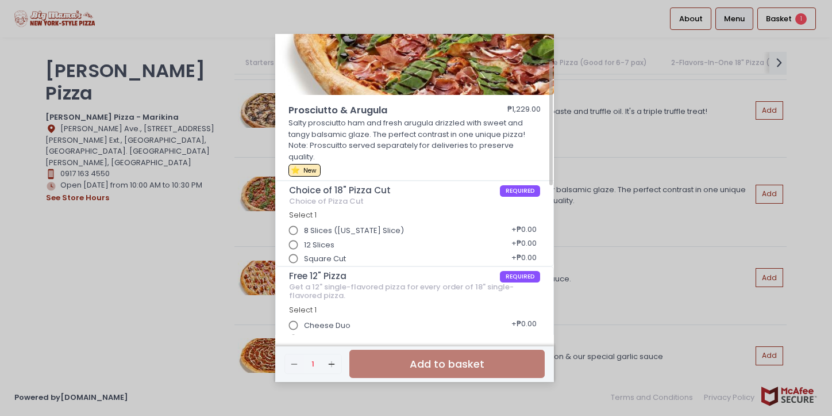
scroll to position [96, 0]
click at [297, 247] on input "Square Cut" at bounding box center [294, 258] width 22 height 22
radio input "true"
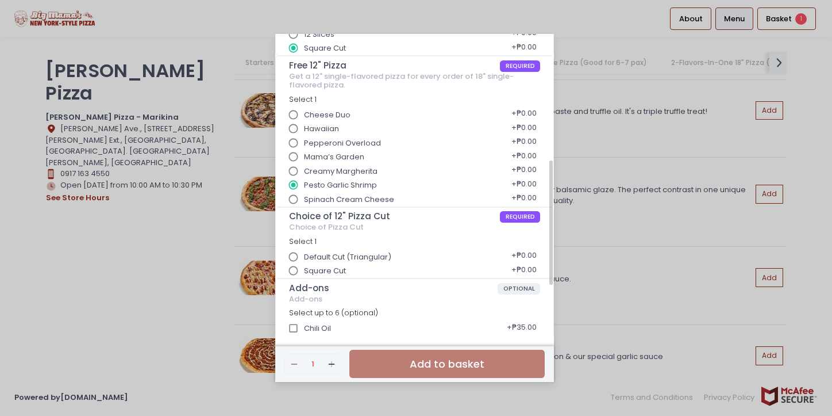
scroll to position [315, 0]
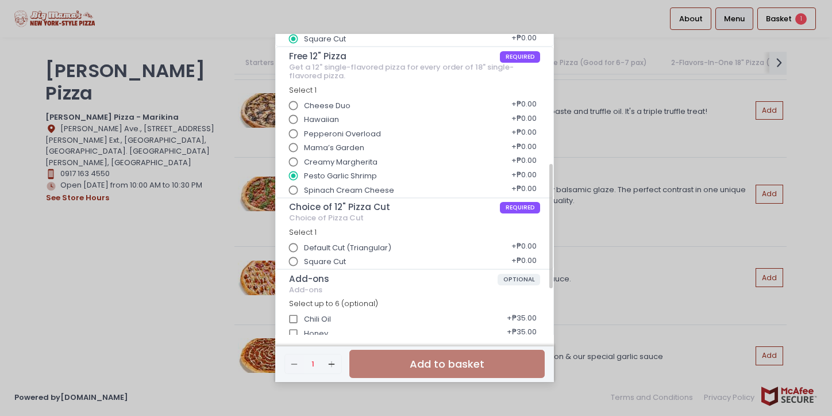
click at [294, 251] on input "Square Cut" at bounding box center [294, 262] width 22 height 22
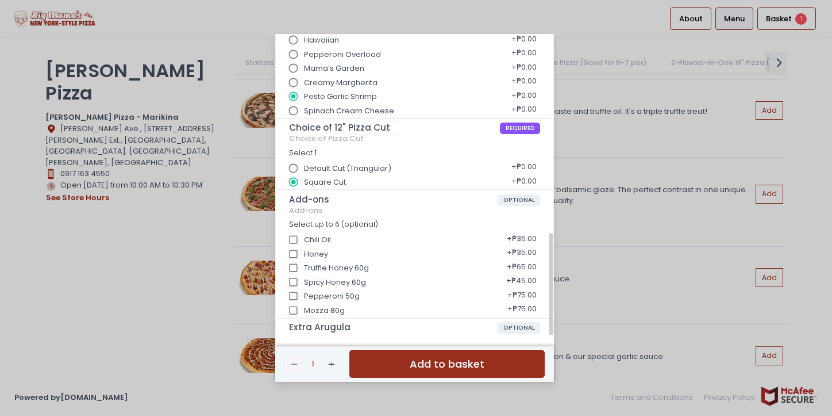
scroll to position [427, 0]
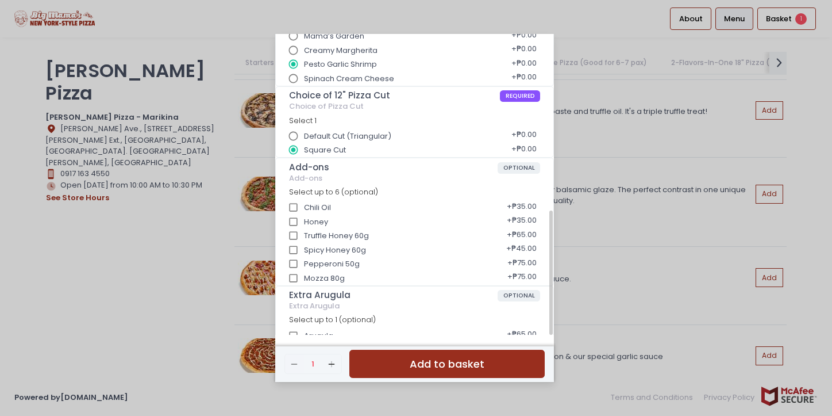
click at [414, 362] on button "Add to basket" at bounding box center [447, 364] width 195 height 28
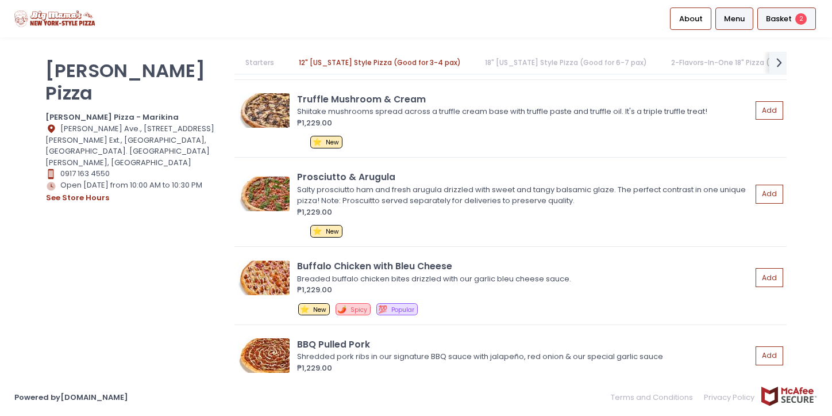
click at [782, 28] on div "Basket 2" at bounding box center [787, 18] width 59 height 22
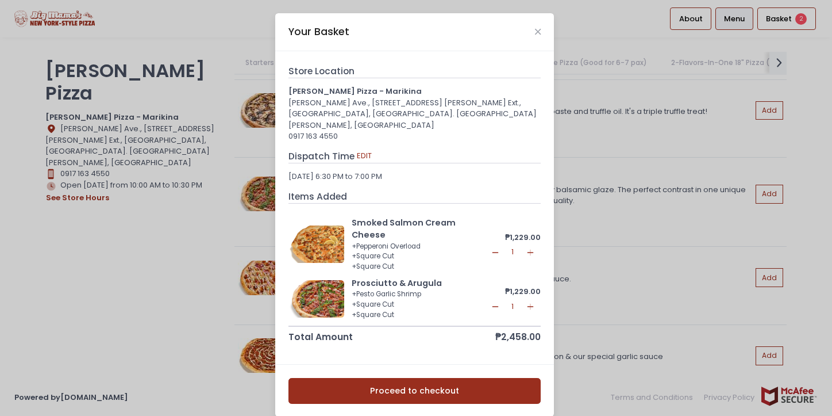
click at [496, 252] on rect at bounding box center [495, 252] width 6 height 1
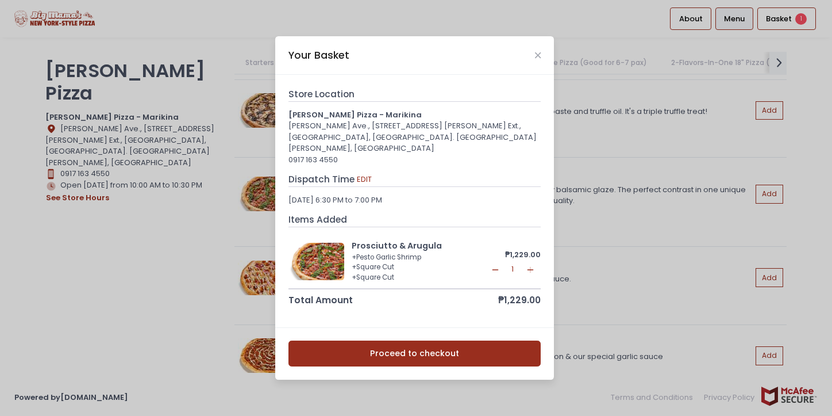
click at [436, 345] on button "Proceed to checkout" at bounding box center [415, 353] width 253 height 26
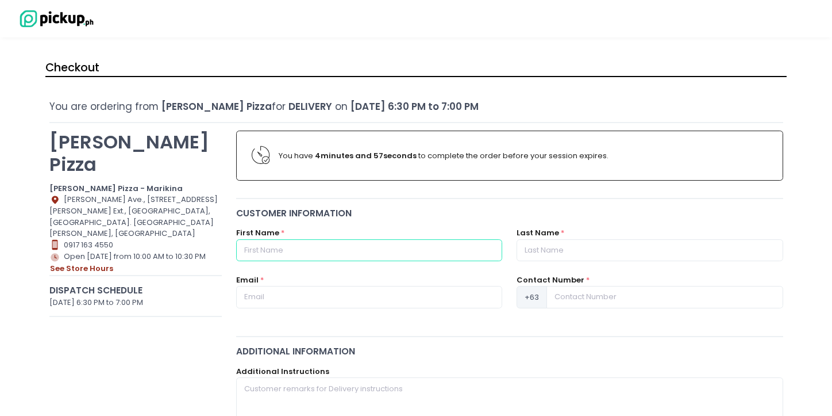
click at [404, 247] on input "text" at bounding box center [369, 250] width 266 height 22
type input "[PERSON_NAME]"
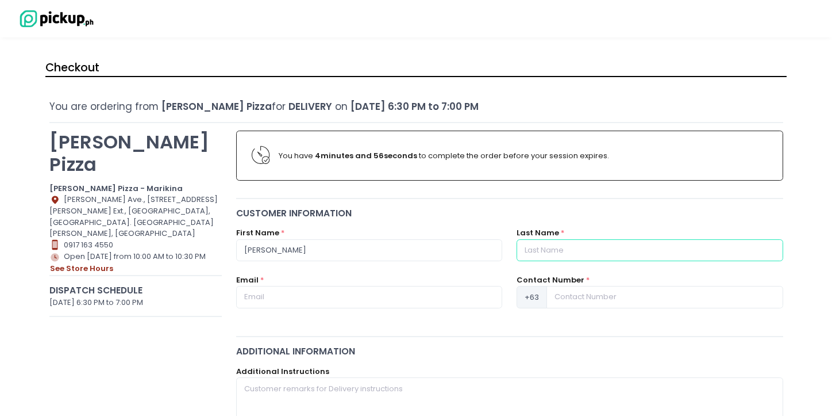
type input "[PERSON_NAME]"
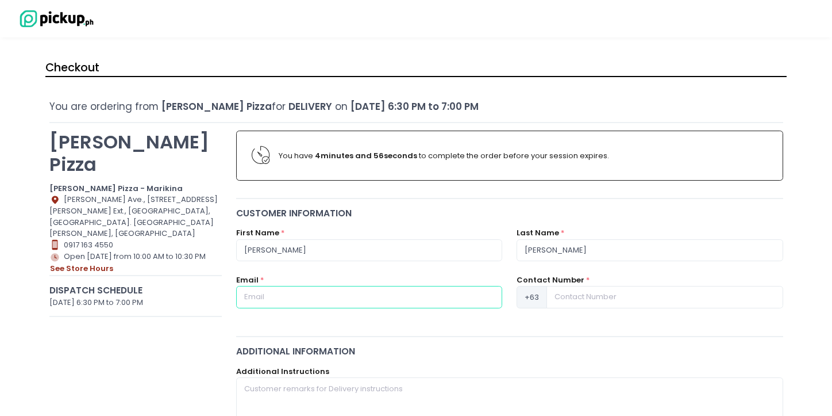
type input "[EMAIL_ADDRESS][DOMAIN_NAME]"
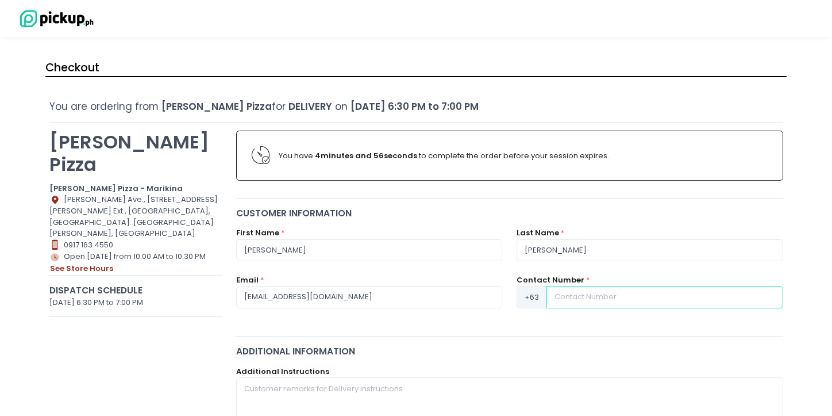
type input "09178032262"
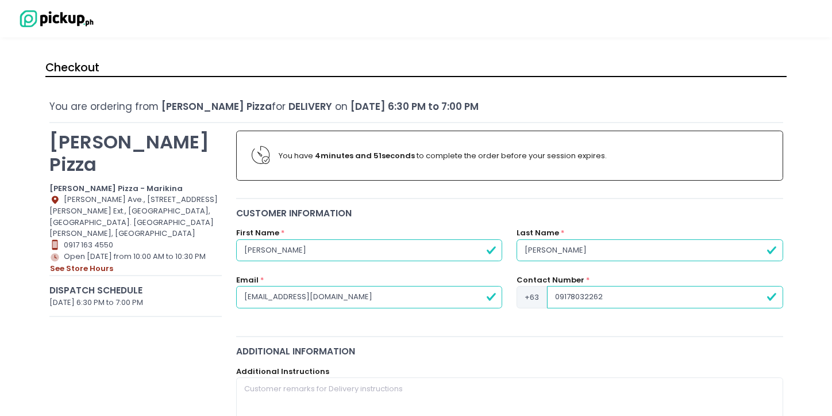
type input "[PERSON_NAME]"
click at [559, 296] on input "09178032262" at bounding box center [665, 297] width 236 height 22
type input "9178032262"
click at [611, 326] on div "Customer Information First Name * [PERSON_NAME] Last Name * [PERSON_NAME] Email…" at bounding box center [510, 267] width 562 height 122
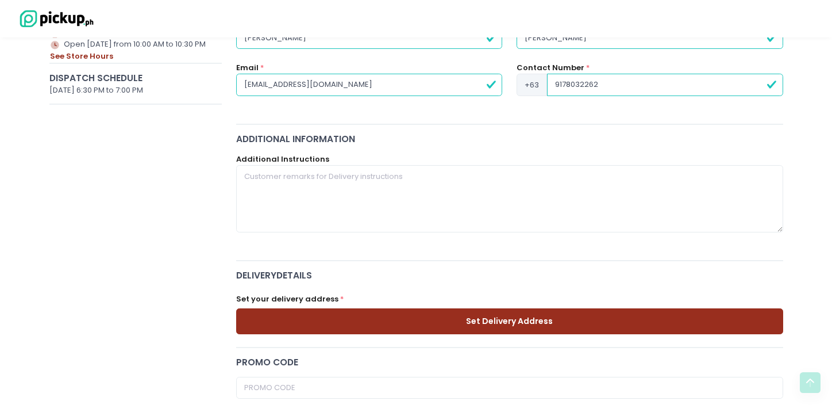
scroll to position [259, 0]
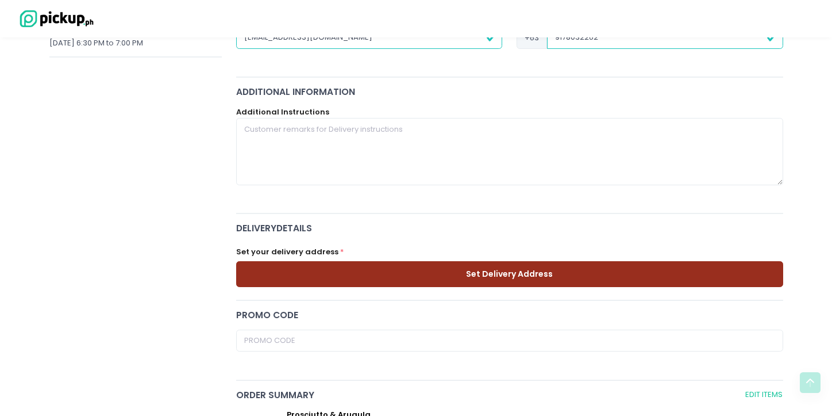
click at [517, 276] on button "Set Delivery Address" at bounding box center [509, 274] width 547 height 26
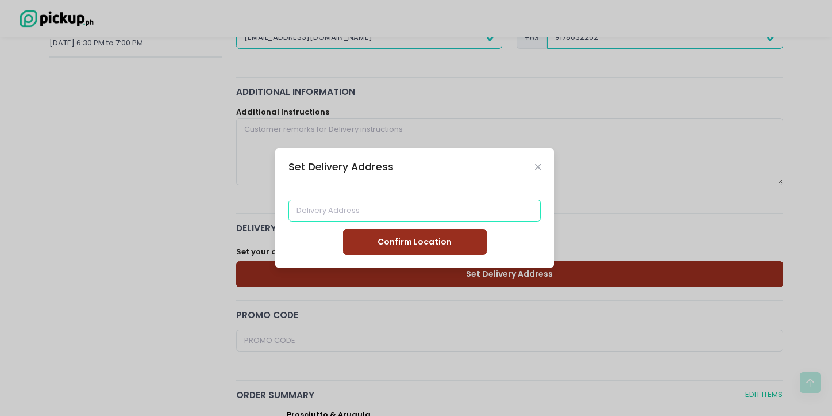
click at [424, 214] on input at bounding box center [415, 210] width 253 height 22
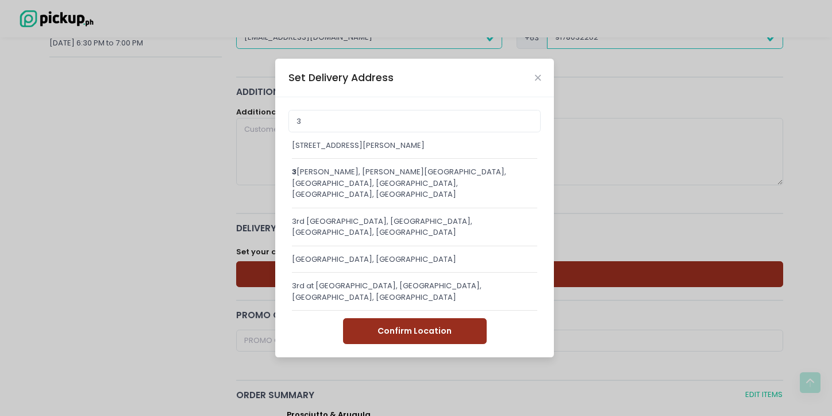
click at [424, 214] on div "[GEOGRAPHIC_DATA][PERSON_NAME], [GEOGRAPHIC_DATA] [GEOGRAPHIC_DATA][PERSON_NAME…" at bounding box center [414, 225] width 245 height 171
click at [364, 132] on input "3" at bounding box center [415, 121] width 253 height 22
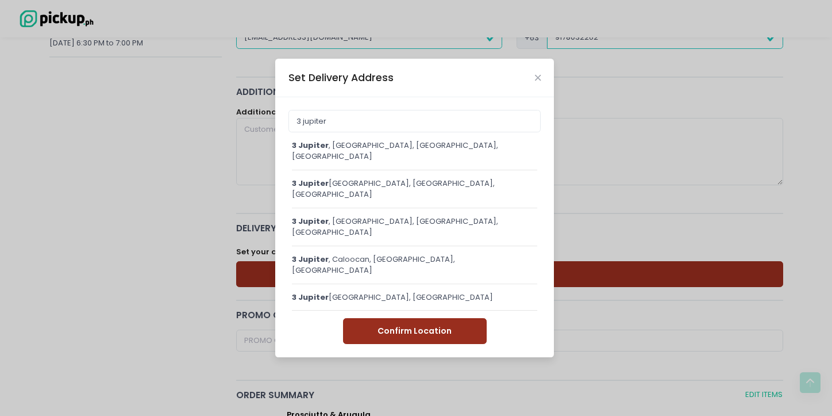
click at [375, 291] on div "[STREET_ADDRESS]" at bounding box center [414, 296] width 245 height 11
type input "[STREET_ADDRESS]"
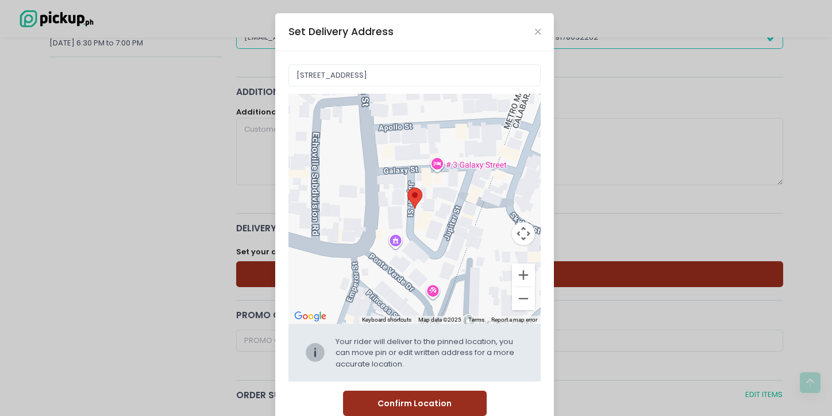
click at [398, 408] on button "Confirm Location" at bounding box center [415, 403] width 144 height 26
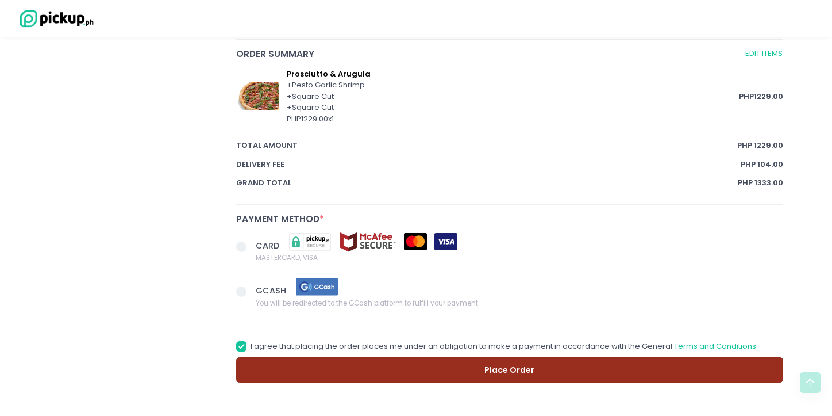
scroll to position [649, 0]
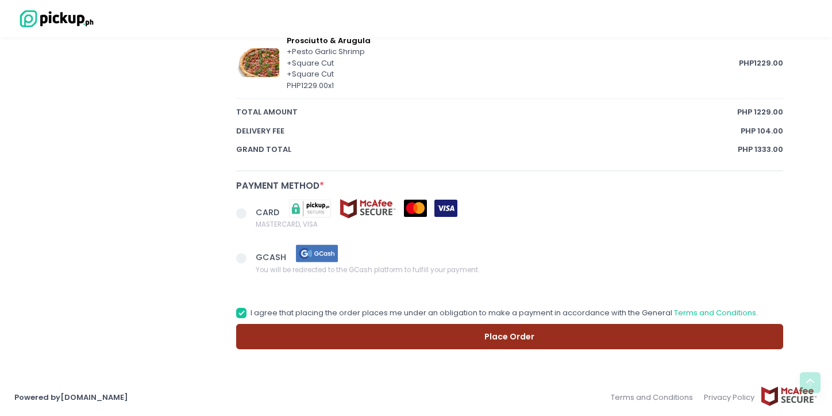
click at [243, 212] on span at bounding box center [241, 213] width 10 height 10
click at [251, 212] on input "CARD MASTERCARD, VISA" at bounding box center [254, 211] width 7 height 7
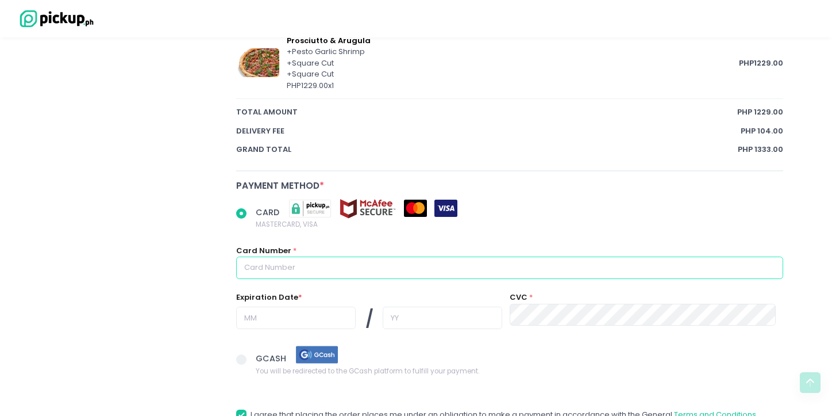
click at [315, 273] on input "text" at bounding box center [509, 267] width 547 height 22
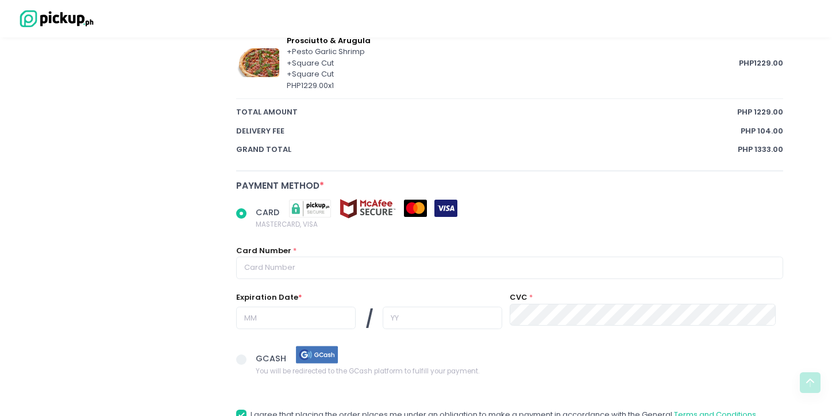
radio input "true"
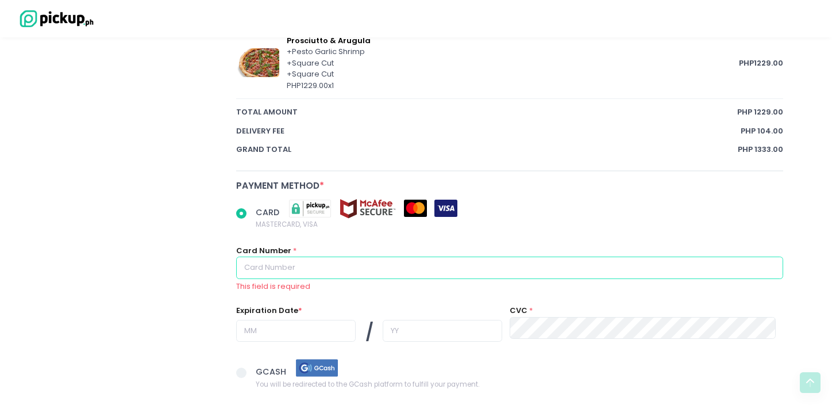
type input "[CREDIT_CARD_NUMBER]"
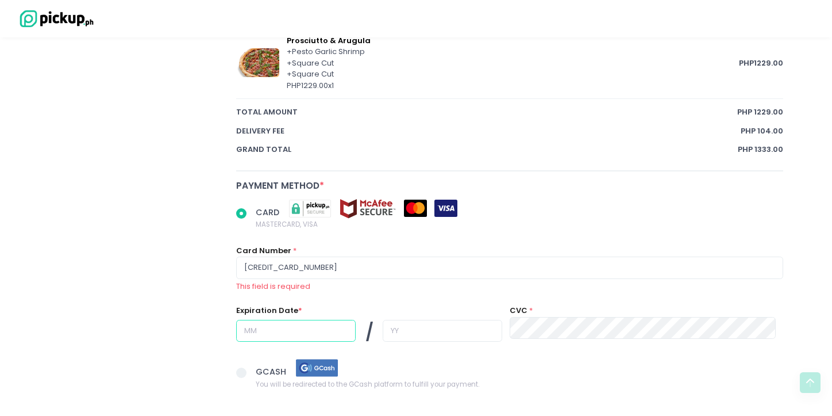
type input "02"
type input "27"
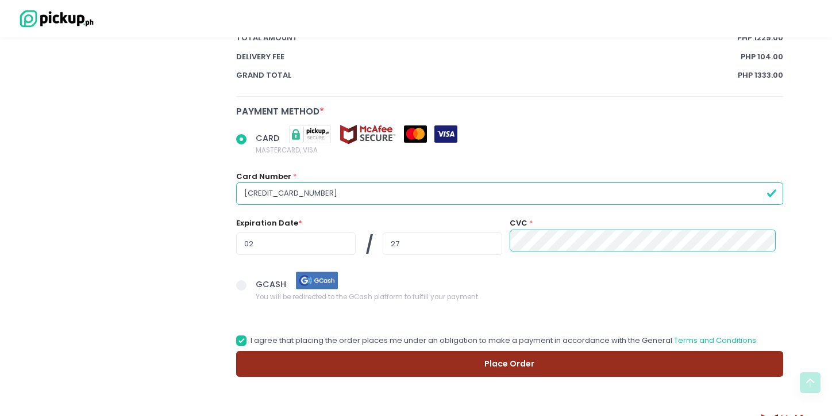
scroll to position [751, 0]
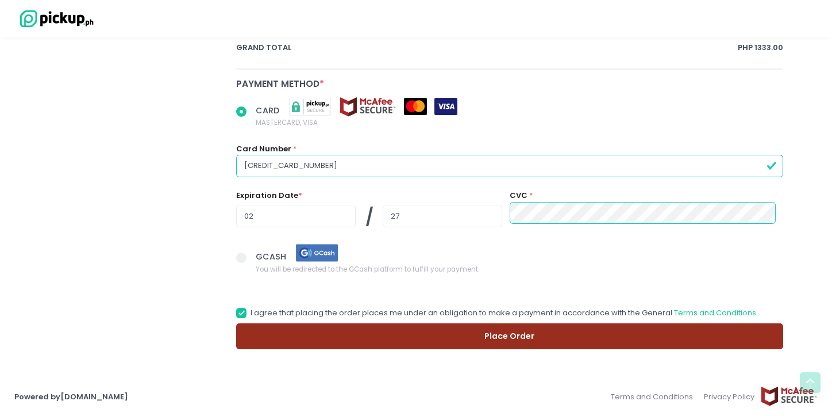
click at [516, 332] on button "Place Order" at bounding box center [509, 336] width 547 height 26
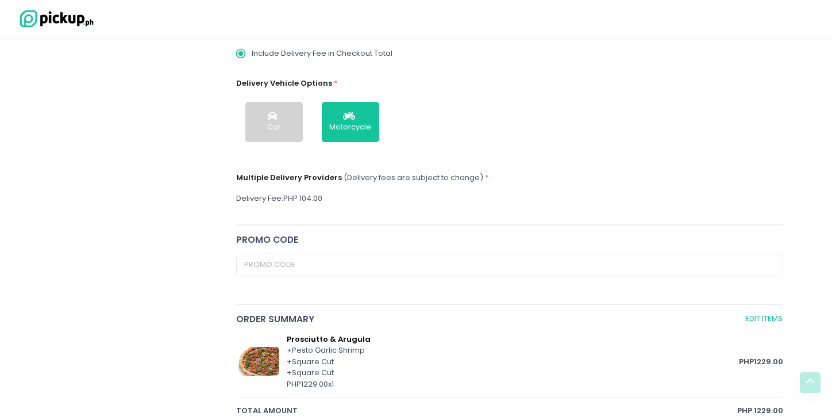
scroll to position [354, 0]
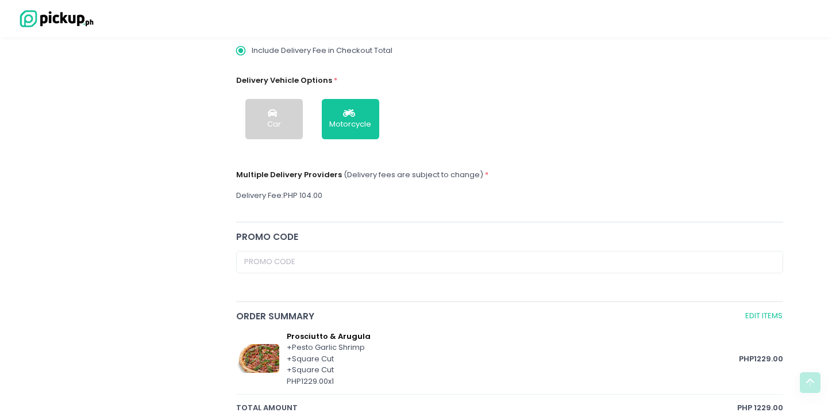
radio input "true"
